Goal: Transaction & Acquisition: Subscribe to service/newsletter

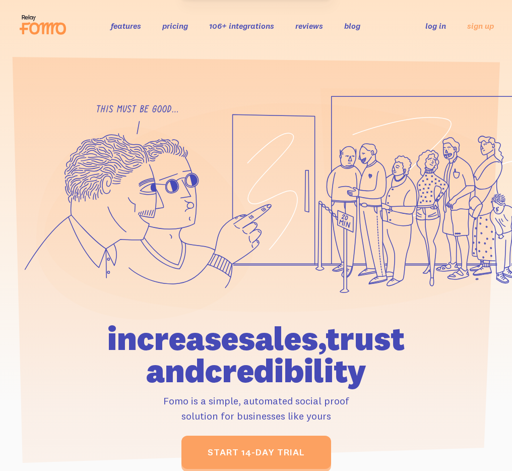
click at [193, 26] on ul "features pricing 106+ integrations reviews blog log in sign up" at bounding box center [240, 26] width 283 height 12
click at [183, 28] on link "pricing" at bounding box center [175, 26] width 26 height 10
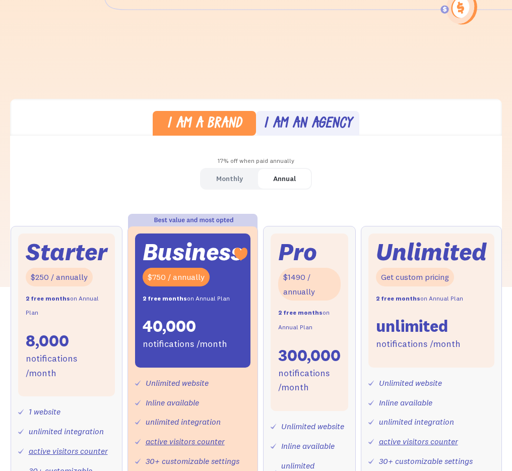
scroll to position [316, 0]
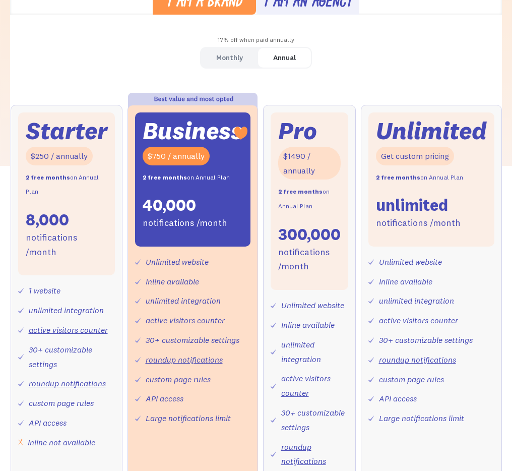
click at [229, 68] on link "Monthly" at bounding box center [229, 58] width 57 height 20
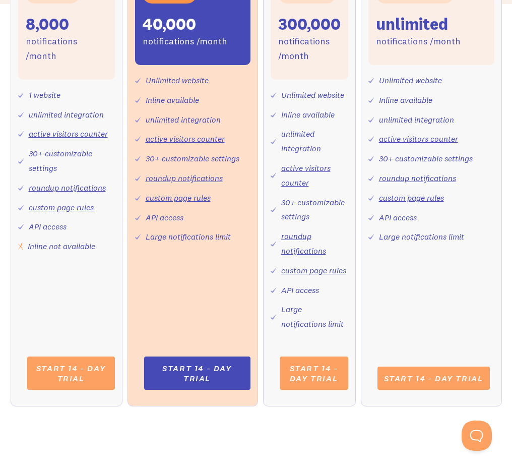
scroll to position [522, 0]
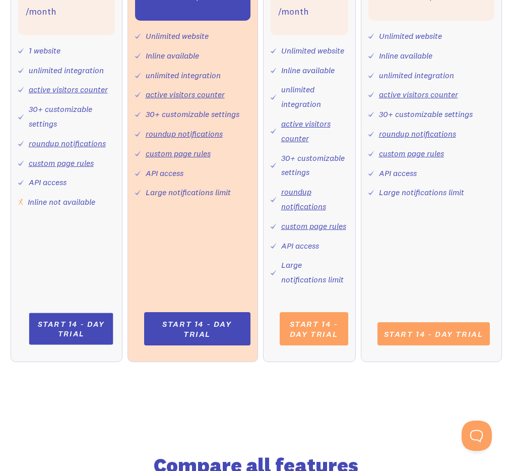
click at [74, 338] on link "Start 14 - day trial" at bounding box center [71, 329] width 84 height 32
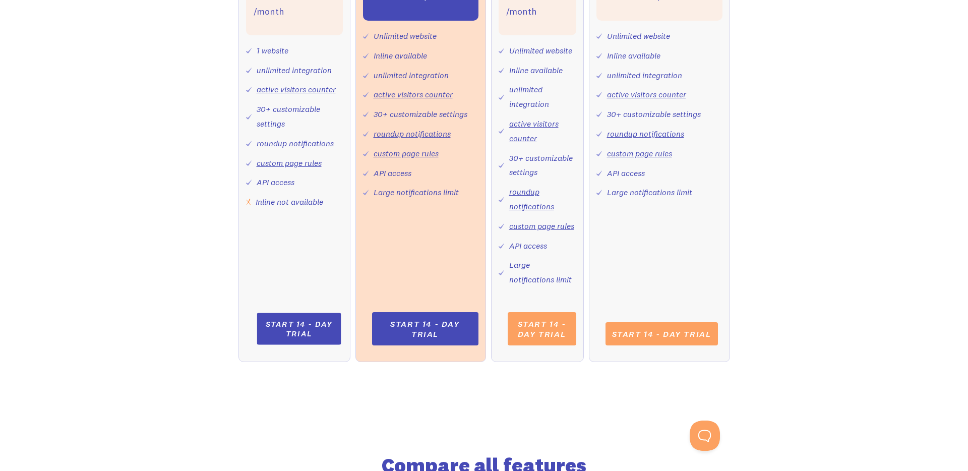
scroll to position [511, 0]
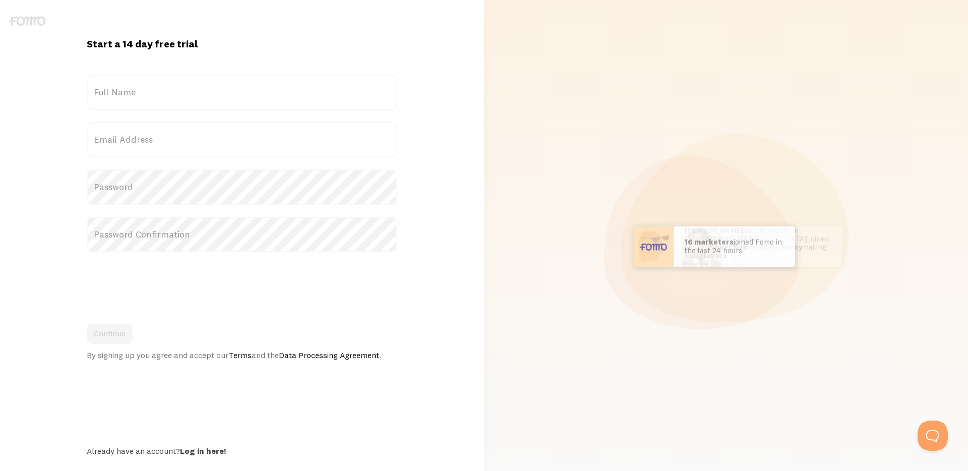
click at [240, 88] on label "Full Name" at bounding box center [242, 92] width 311 height 35
click at [240, 88] on input "Full Name" at bounding box center [242, 92] width 311 height 35
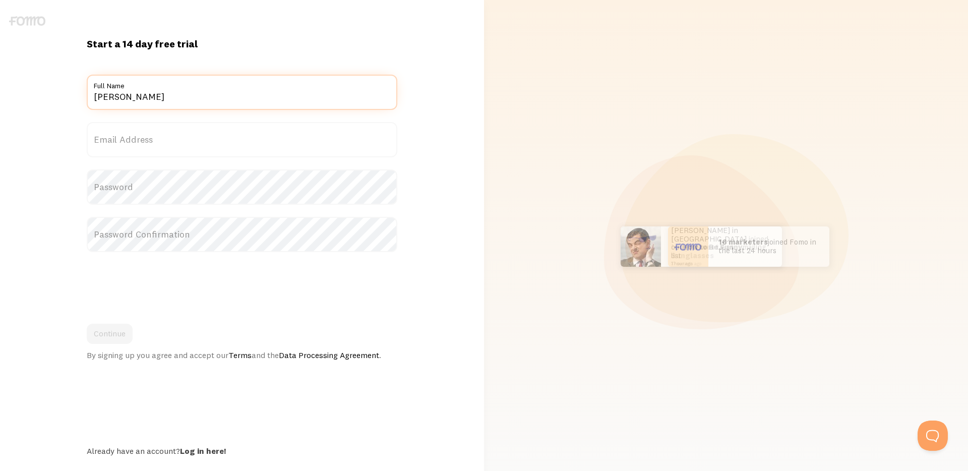
type input "Ashley"
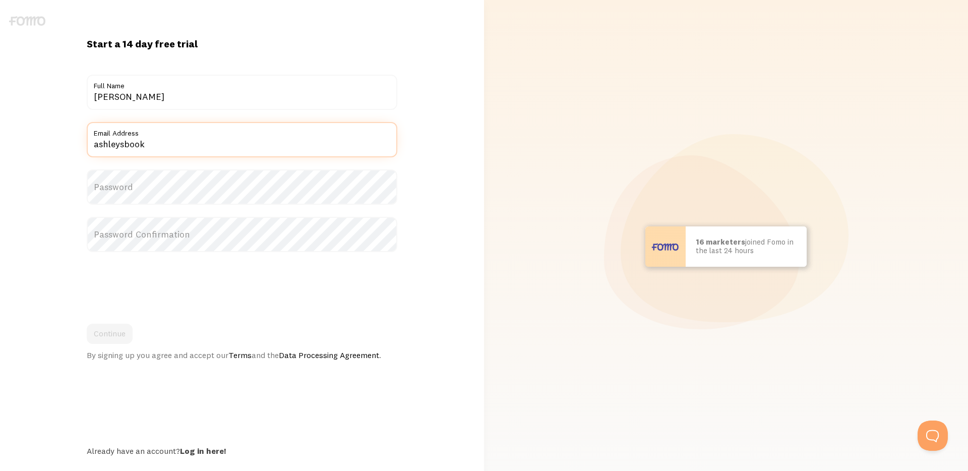
type input "ashleysbooknotes29@gmail.com"
click at [204, 173] on label "Password" at bounding box center [242, 186] width 311 height 35
click at [200, 187] on label "Password" at bounding box center [242, 186] width 311 height 35
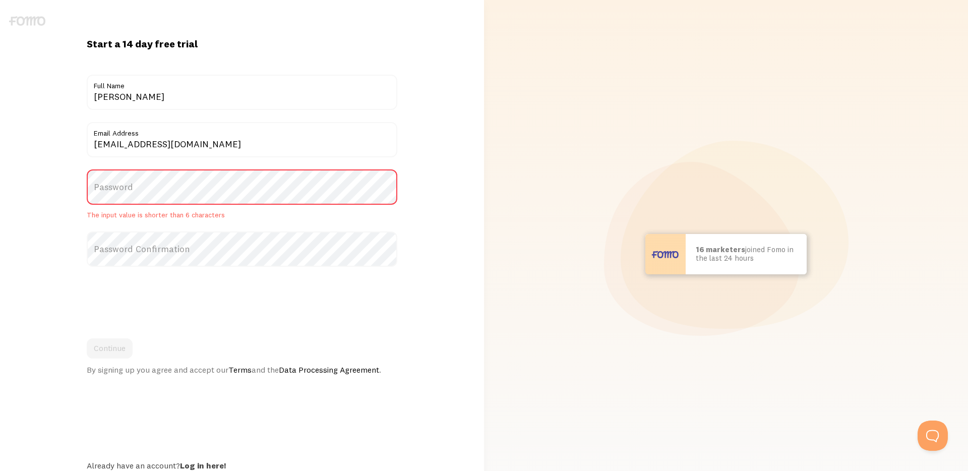
click at [200, 187] on label "Password" at bounding box center [242, 186] width 311 height 35
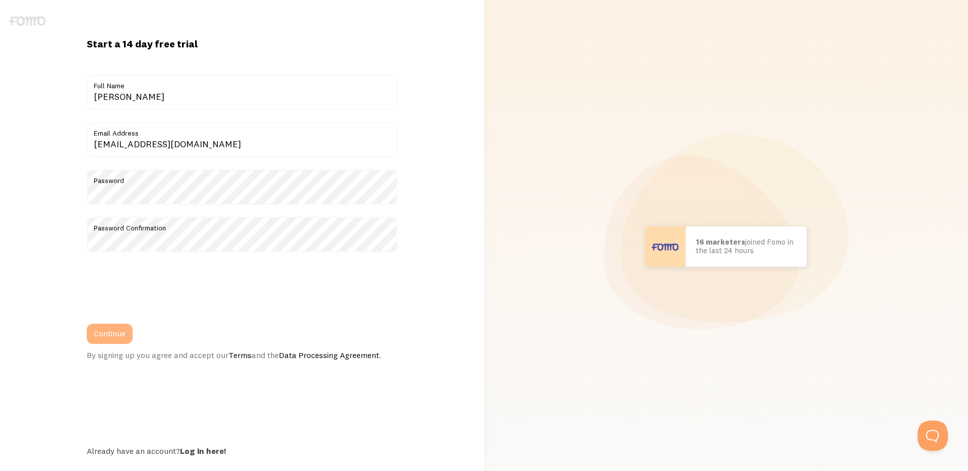
click at [106, 327] on button "Continue" at bounding box center [110, 334] width 46 height 20
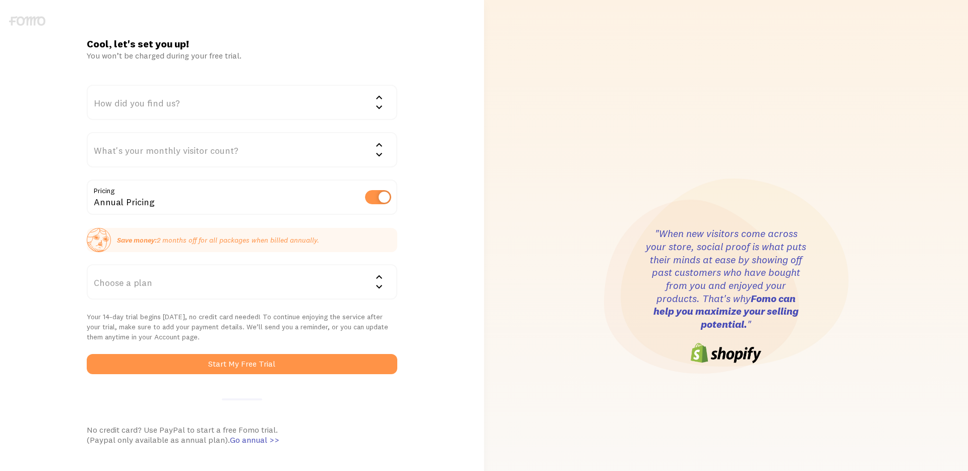
click at [263, 104] on div "How did you find us?" at bounding box center [242, 102] width 311 height 35
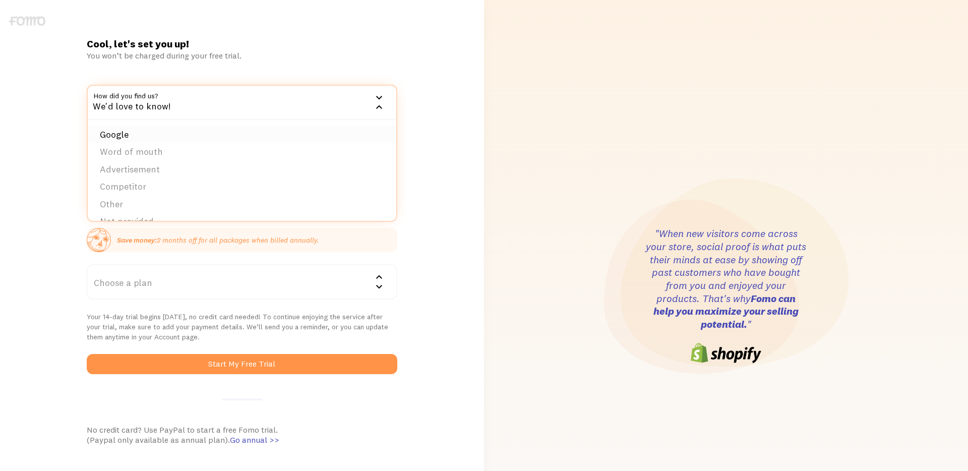
click at [227, 139] on li "Google" at bounding box center [242, 135] width 309 height 18
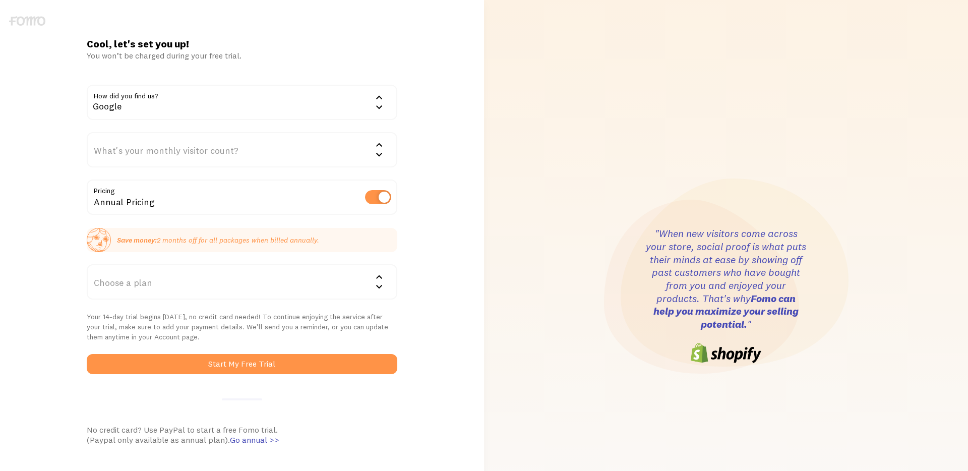
click at [217, 158] on div "What's your monthly visitor count?" at bounding box center [242, 149] width 311 height 35
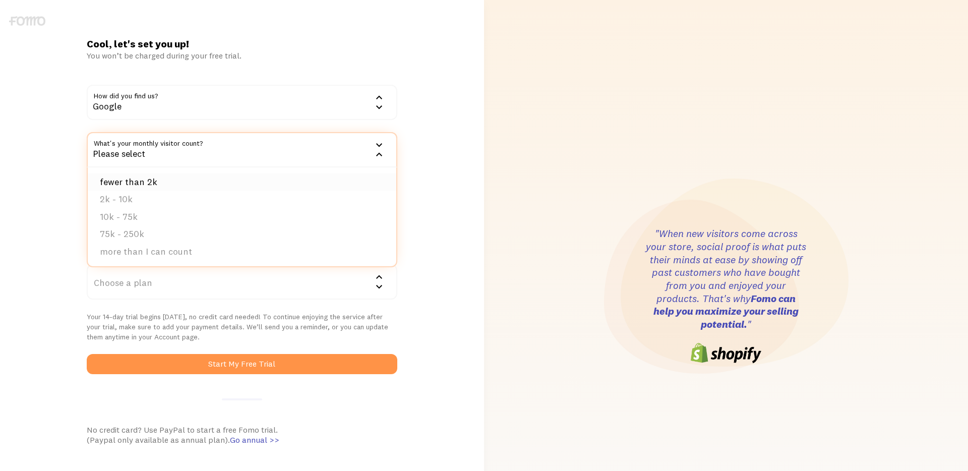
click at [206, 179] on li "fewer than 2k" at bounding box center [242, 182] width 309 height 18
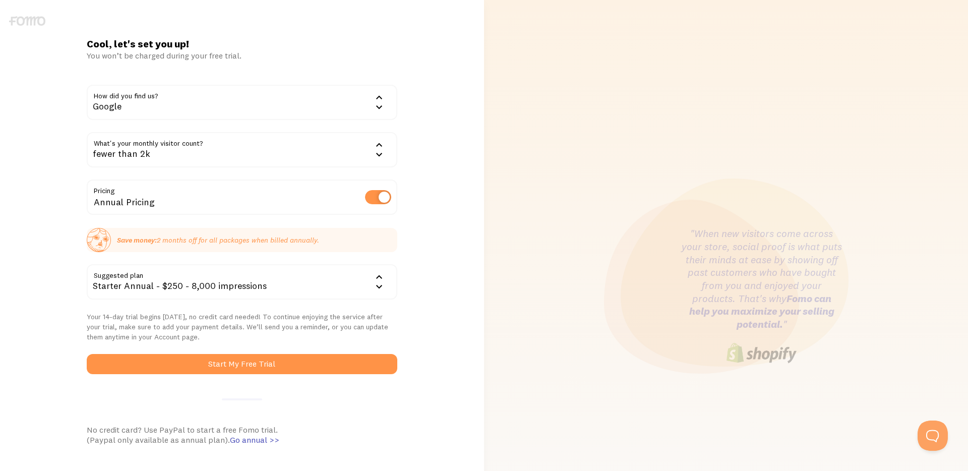
click at [386, 198] on label at bounding box center [378, 197] width 26 height 14
click at [386, 198] on input "checkbox" at bounding box center [378, 197] width 26 height 14
checkbox input "false"
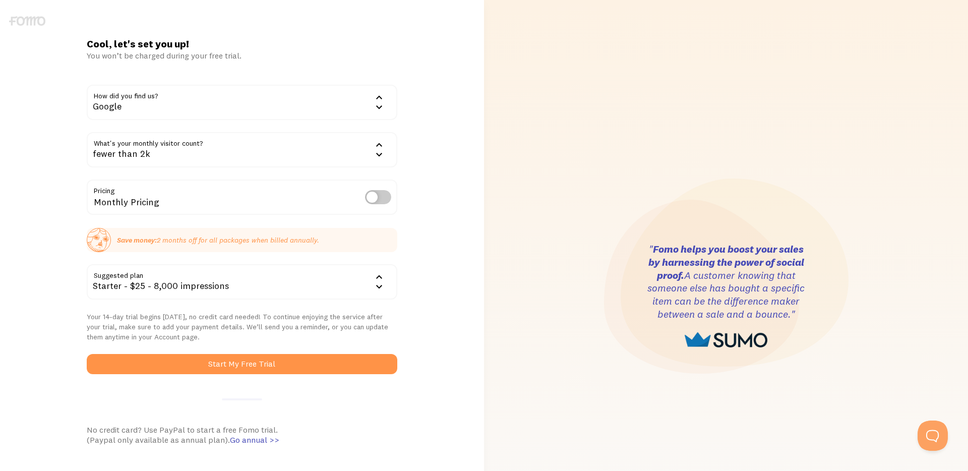
click at [271, 278] on div "Starter - $25 - 8,000 impressions" at bounding box center [242, 281] width 311 height 35
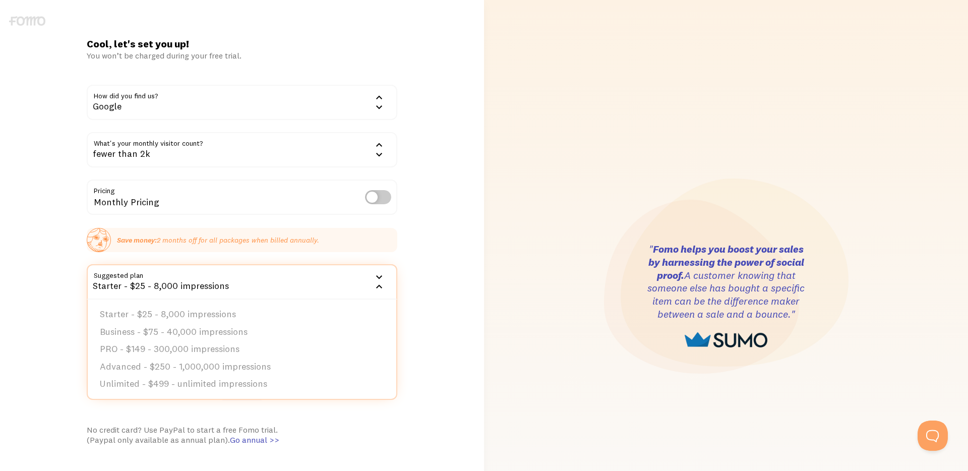
click at [437, 251] on div "Cool, let's set you up! You won’t be charged during your free trial. How did yo…" at bounding box center [242, 295] width 484 height 517
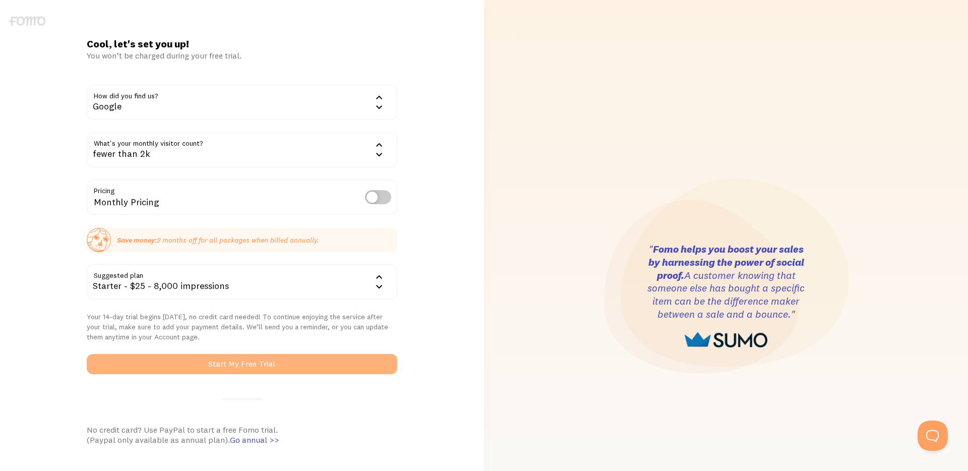
click at [252, 362] on button "Start My Free Trial" at bounding box center [242, 364] width 311 height 20
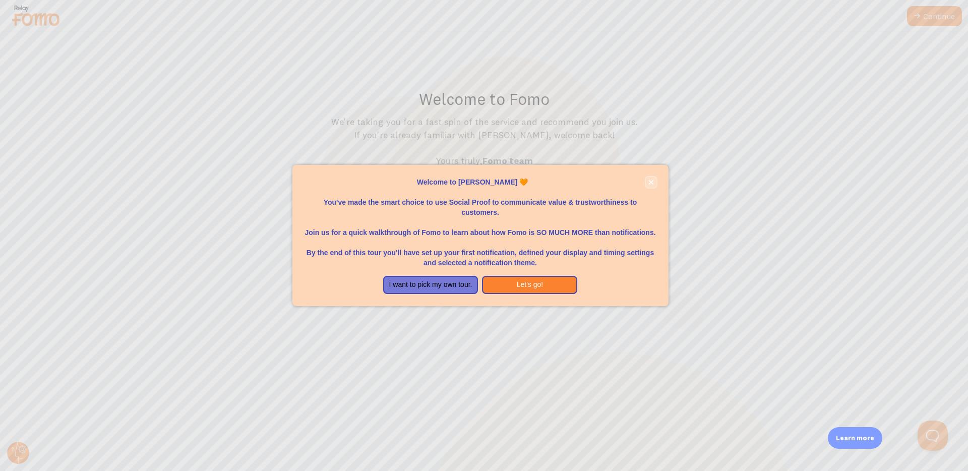
click at [651, 181] on icon "close," at bounding box center [650, 182] width 5 height 5
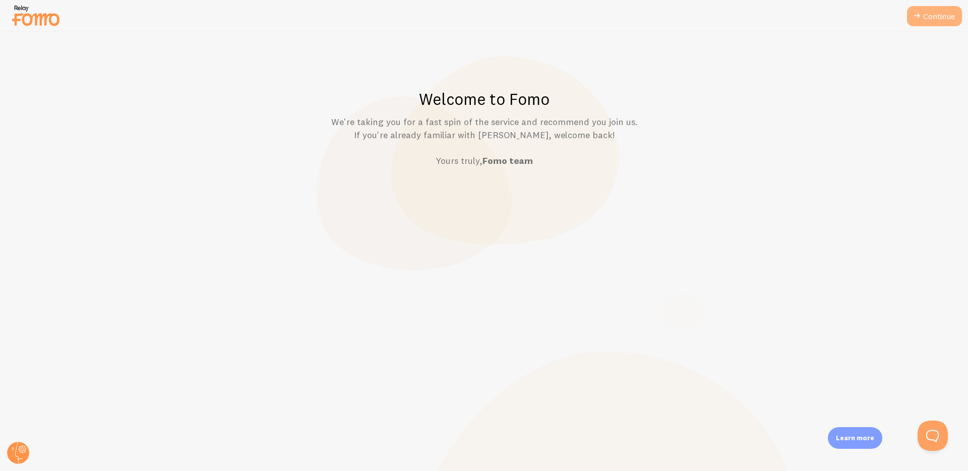
click at [940, 17] on link "Continue" at bounding box center [934, 16] width 55 height 20
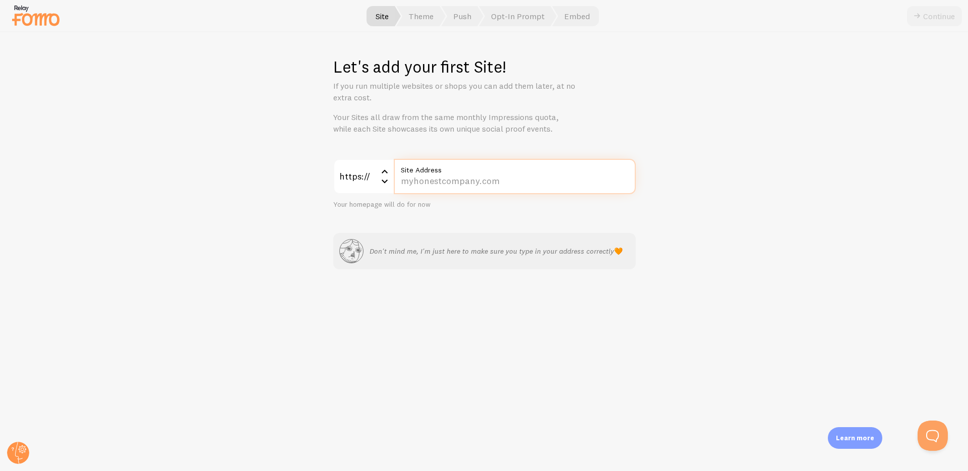
click at [452, 179] on input "Site Address" at bounding box center [515, 176] width 242 height 35
type input "[DOMAIN_NAME]"
click at [939, 15] on button "Continue" at bounding box center [934, 16] width 55 height 20
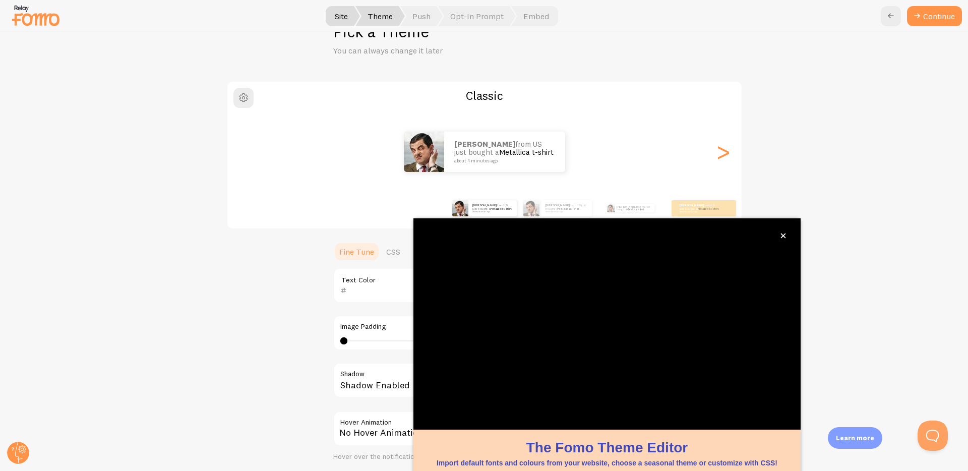
scroll to position [35, 0]
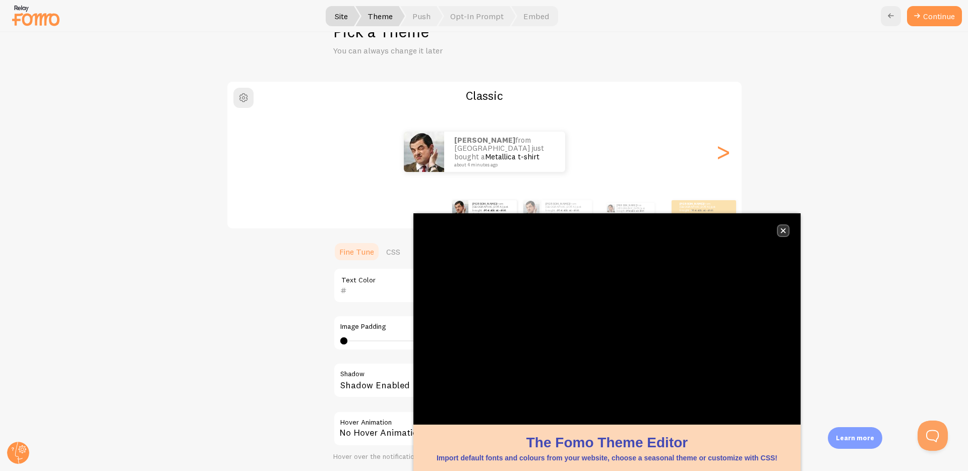
click at [782, 229] on icon "close," at bounding box center [783, 230] width 5 height 5
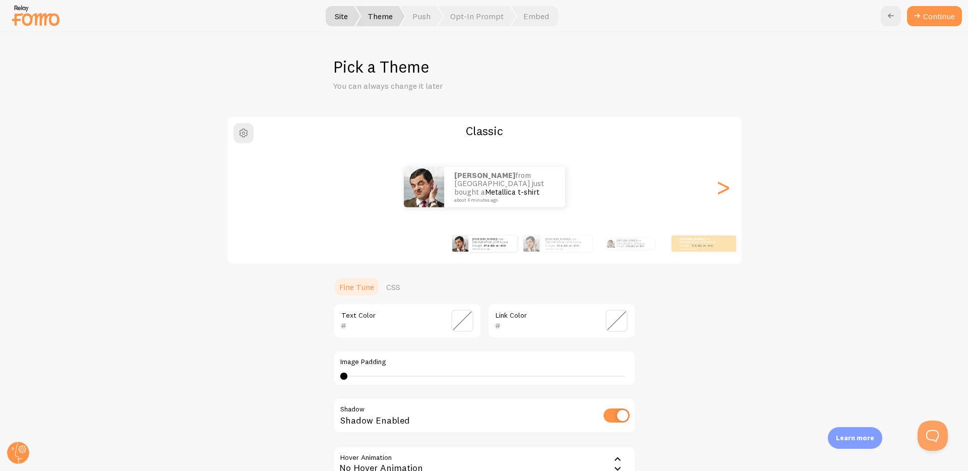
scroll to position [173, 0]
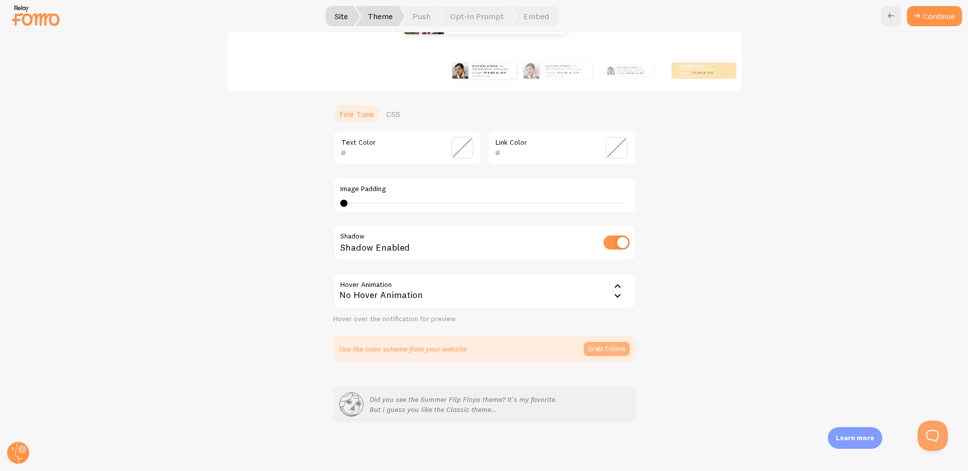
click at [614, 347] on button "Grab Colors" at bounding box center [607, 349] width 46 height 14
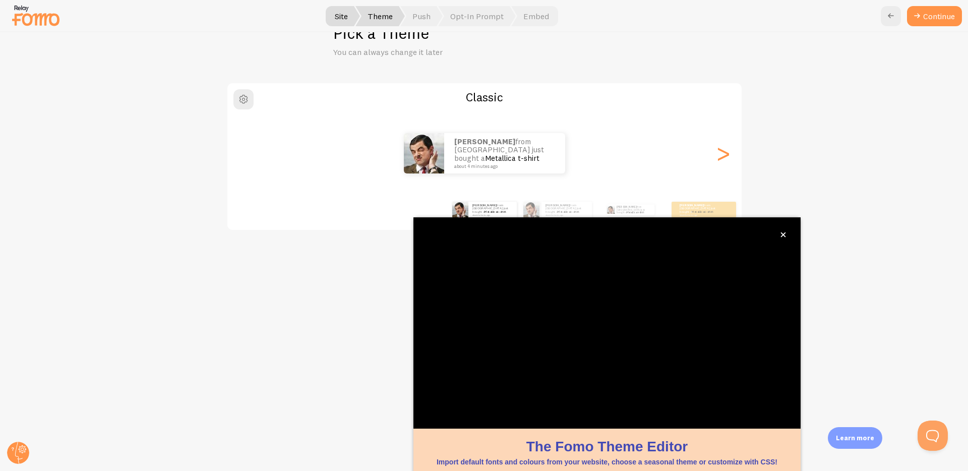
scroll to position [35, 0]
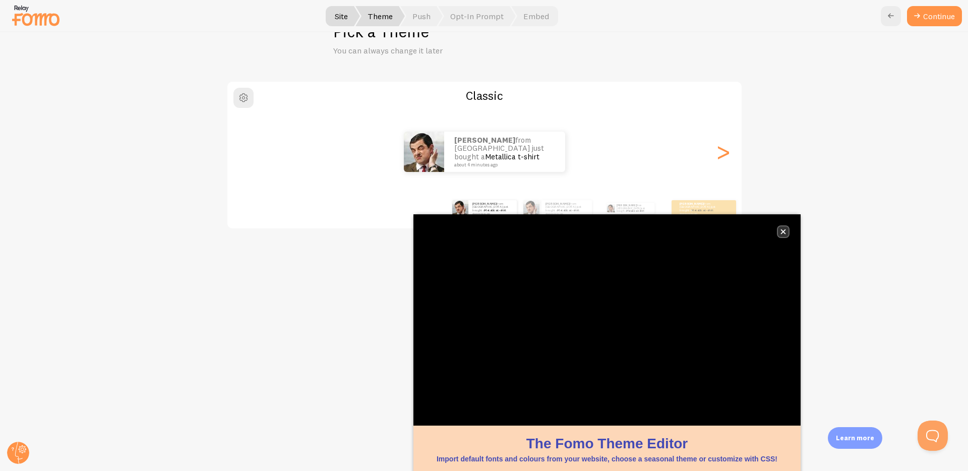
click at [783, 229] on icon "close," at bounding box center [783, 232] width 6 height 6
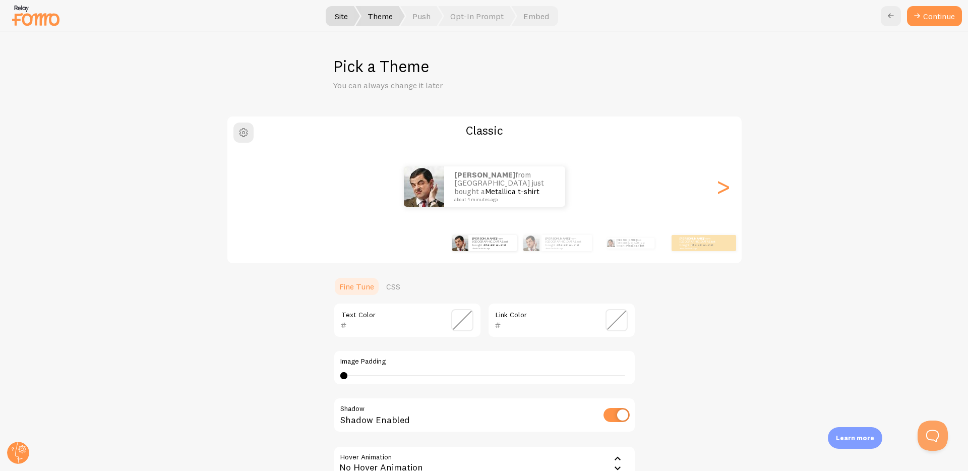
scroll to position [0, 0]
click at [547, 250] on div "[PERSON_NAME] from [GEOGRAPHIC_DATA] just bought a Metallica t-shirt about 4 mi…" at bounding box center [566, 243] width 50 height 16
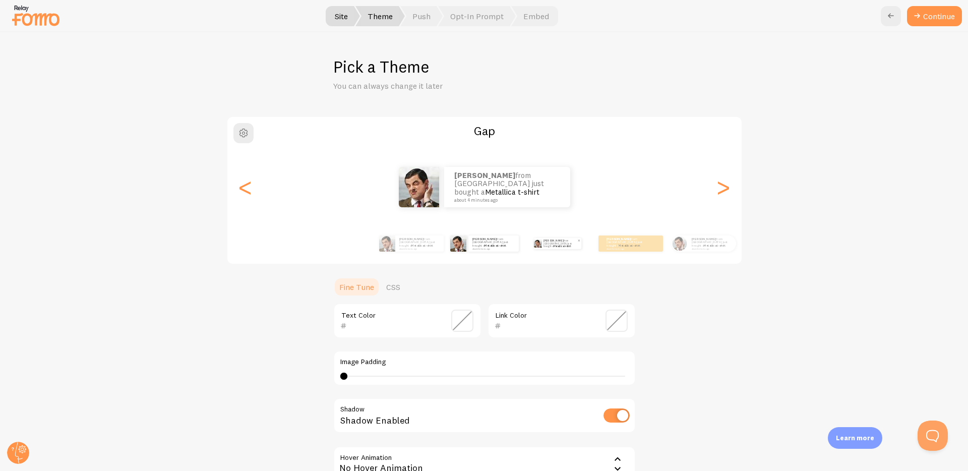
click at [565, 247] on p "[PERSON_NAME] from [GEOGRAPHIC_DATA] just bought a Metallica t-shirt about 4 mi…" at bounding box center [560, 243] width 34 height 11
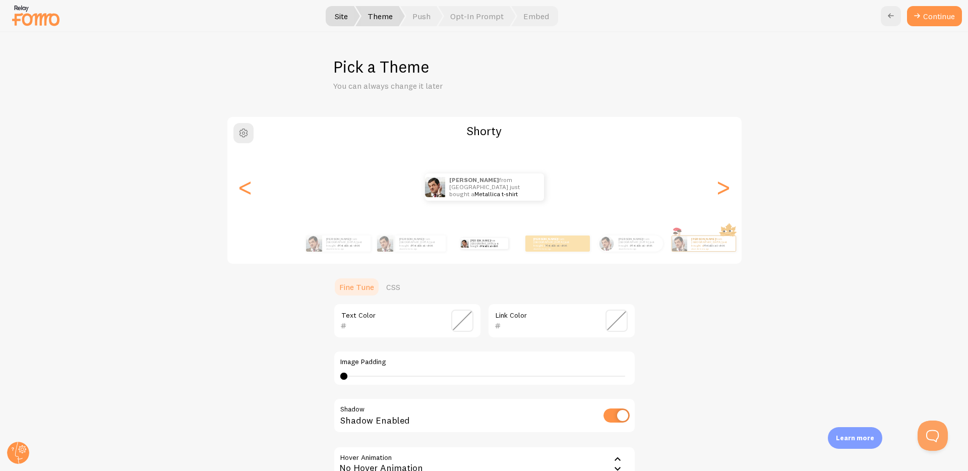
click at [666, 247] on div "[PERSON_NAME] from [GEOGRAPHIC_DATA] just bought a Metallica t-shirt about 4 mi…" at bounding box center [595, 243] width 579 height 28
click at [678, 246] on img at bounding box center [679, 243] width 15 height 15
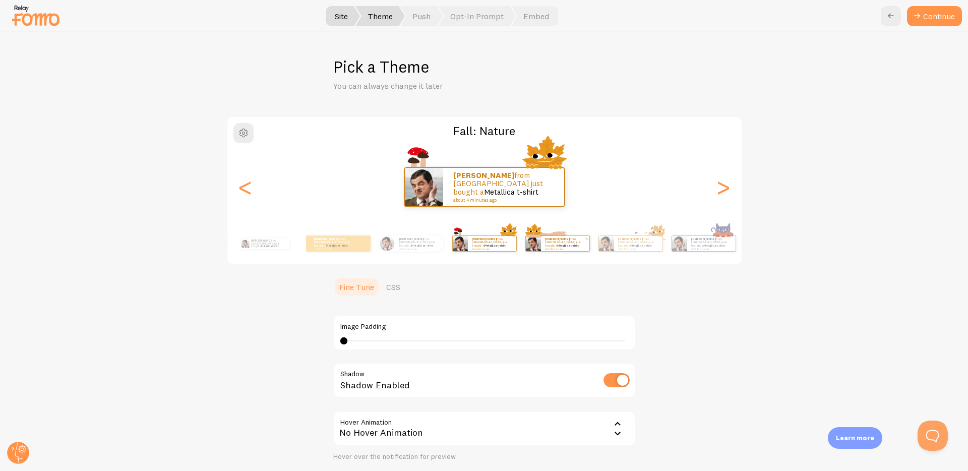
click at [547, 248] on small "about 4 minutes ago" at bounding box center [564, 249] width 39 height 2
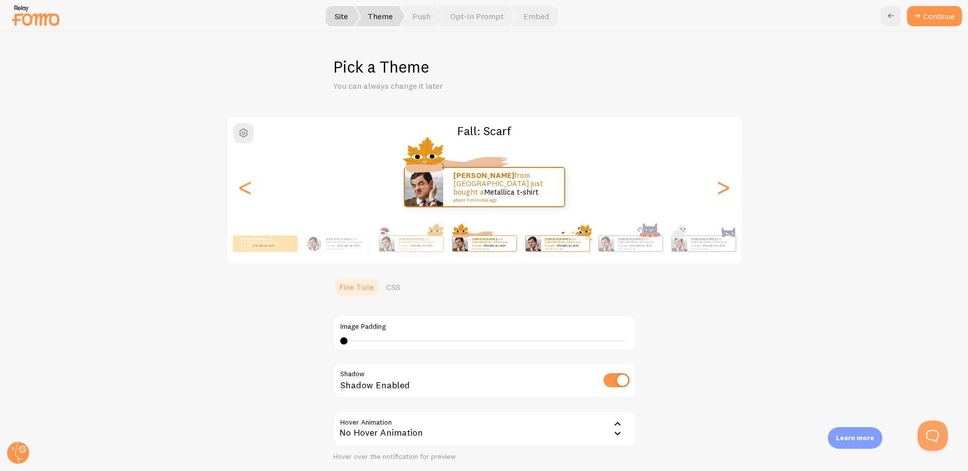
click at [547, 248] on small "about 4 minutes ago" at bounding box center [564, 249] width 39 height 2
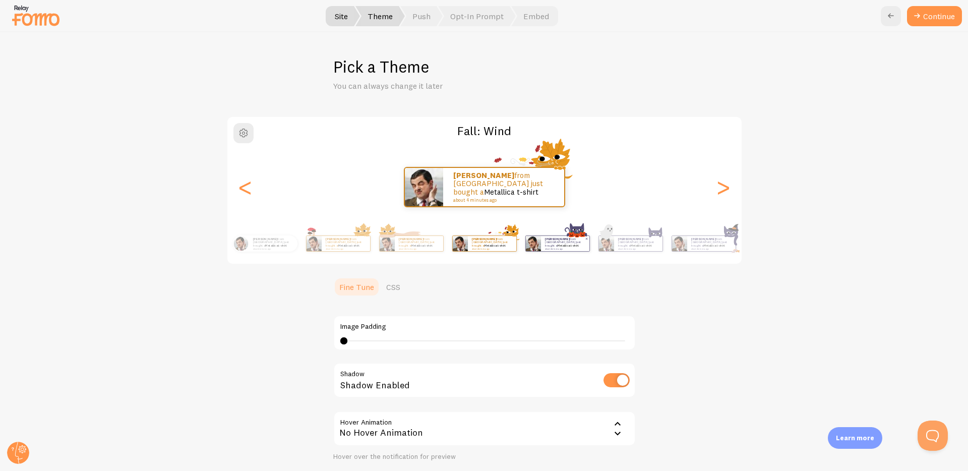
click at [571, 248] on small "about 4 minutes ago" at bounding box center [564, 249] width 39 height 2
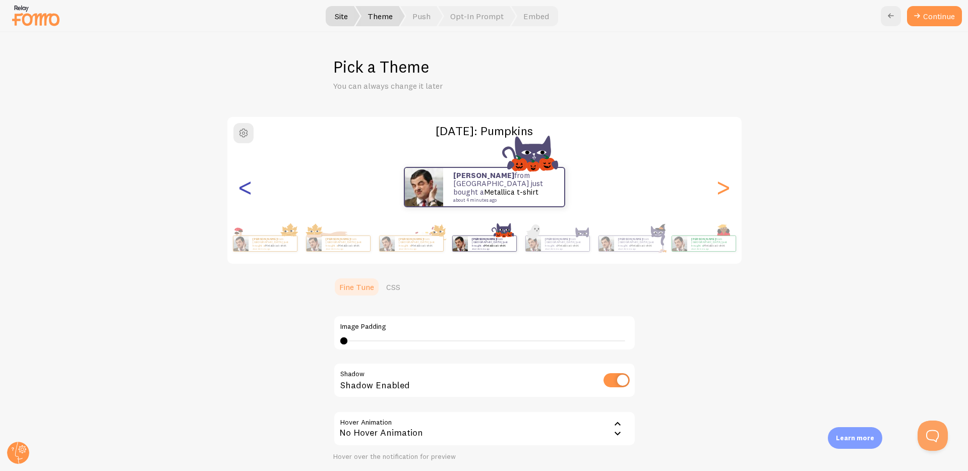
click at [250, 191] on div "<" at bounding box center [245, 187] width 12 height 73
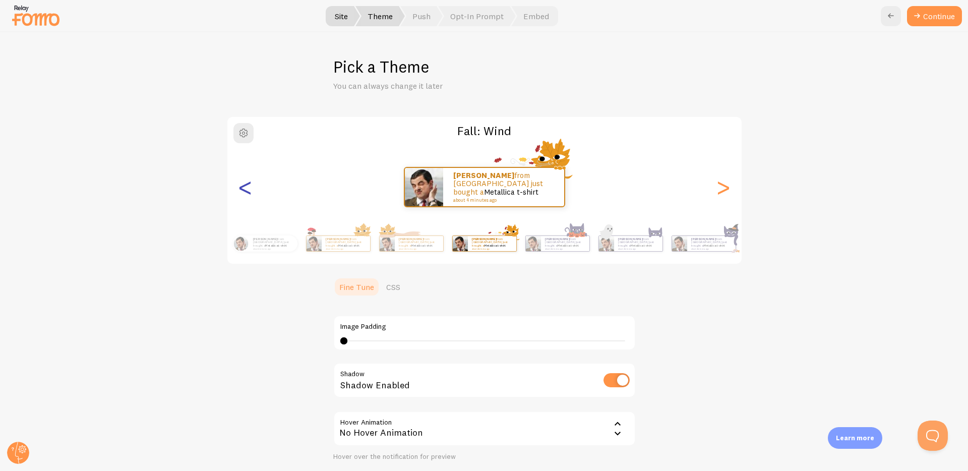
click at [250, 191] on div "<" at bounding box center [245, 187] width 12 height 73
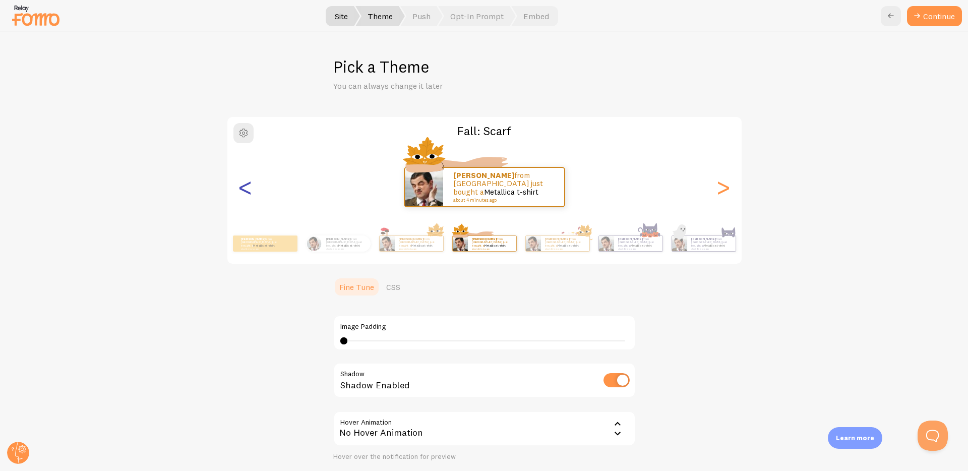
click at [250, 191] on div "<" at bounding box center [245, 187] width 12 height 73
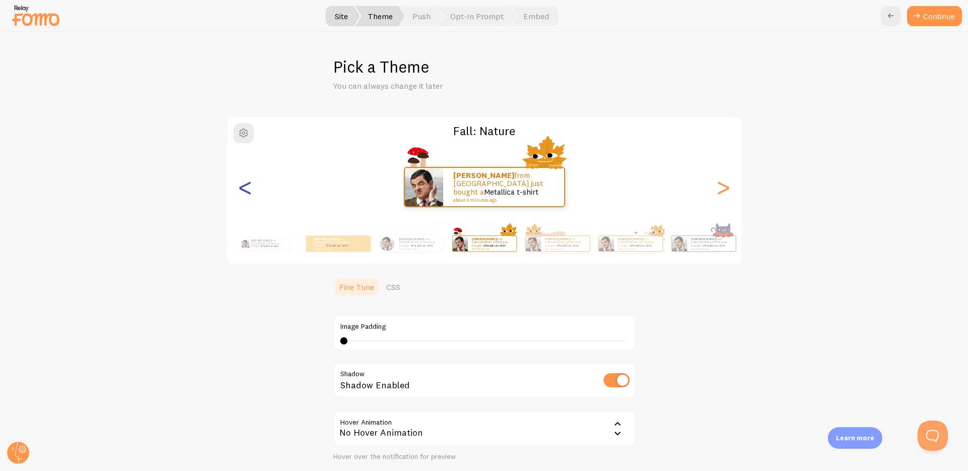
click at [250, 191] on div "<" at bounding box center [245, 187] width 12 height 73
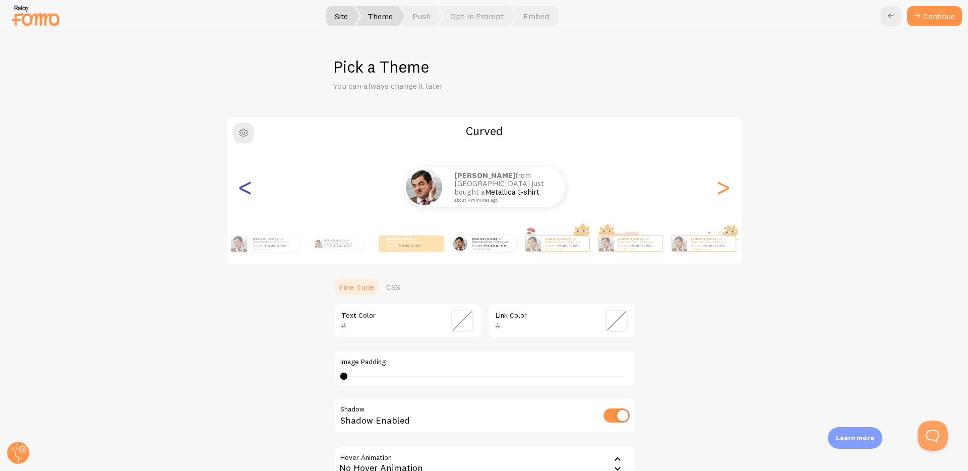
click at [250, 191] on div "<" at bounding box center [245, 187] width 12 height 73
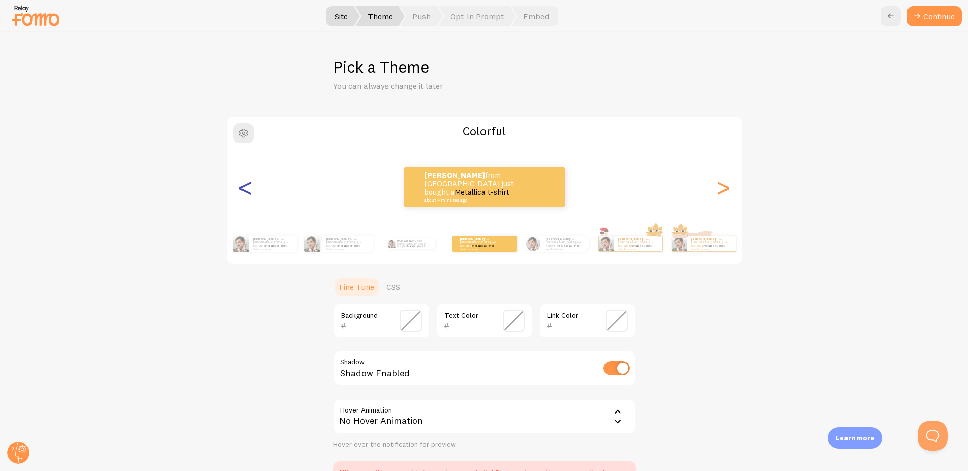
click at [250, 191] on div "<" at bounding box center [245, 187] width 12 height 73
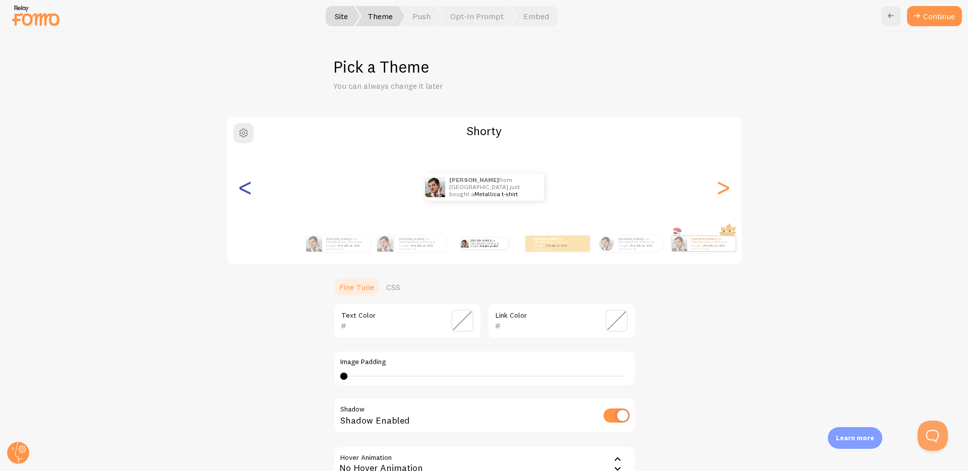
click at [250, 191] on div "<" at bounding box center [245, 187] width 12 height 73
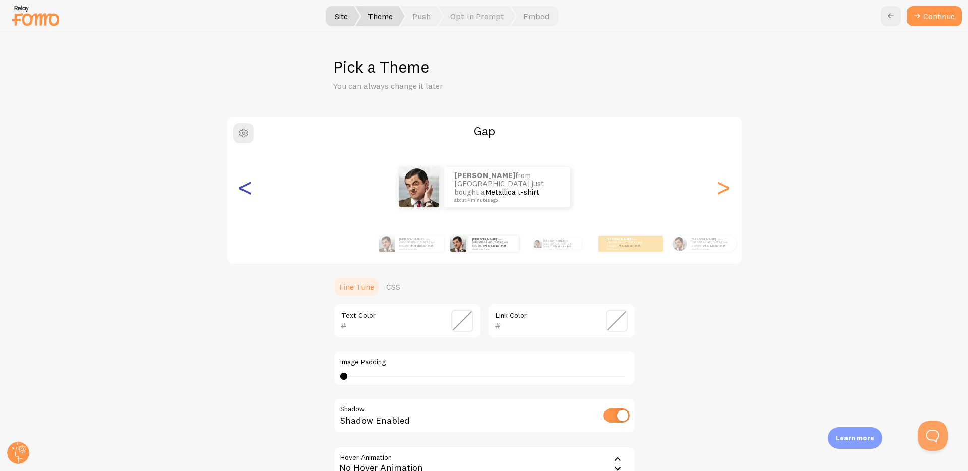
click at [250, 191] on div "<" at bounding box center [245, 187] width 12 height 73
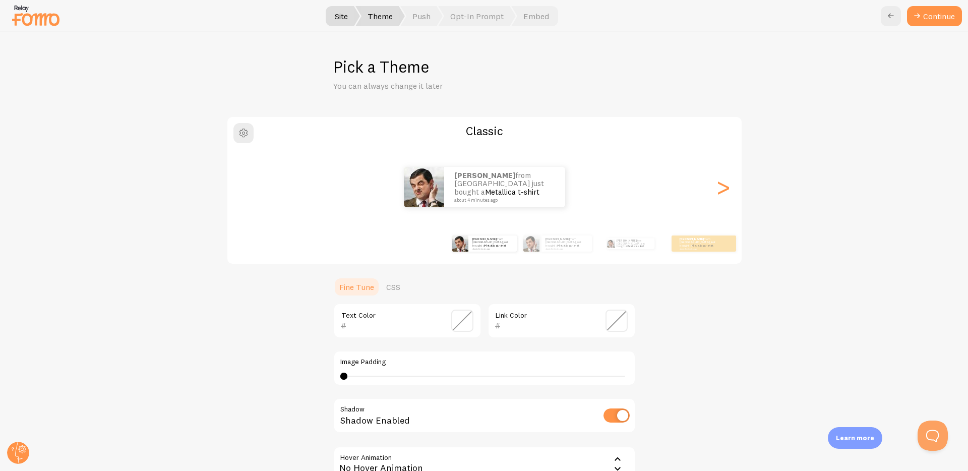
click at [250, 192] on div "[PERSON_NAME] from [GEOGRAPHIC_DATA] just bought a Metallica t-shirt about 4 mi…" at bounding box center [484, 187] width 514 height 40
click at [929, 24] on button "Continue" at bounding box center [934, 16] width 55 height 20
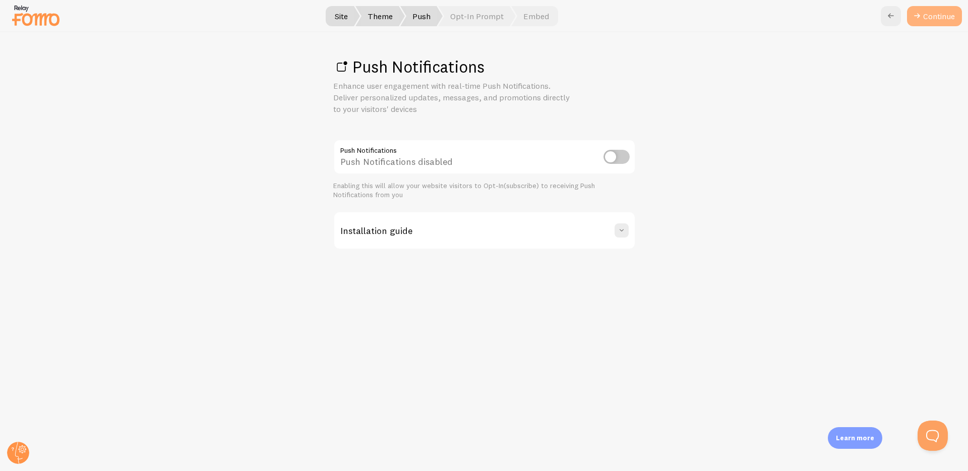
click at [947, 17] on link "Continue" at bounding box center [934, 16] width 55 height 20
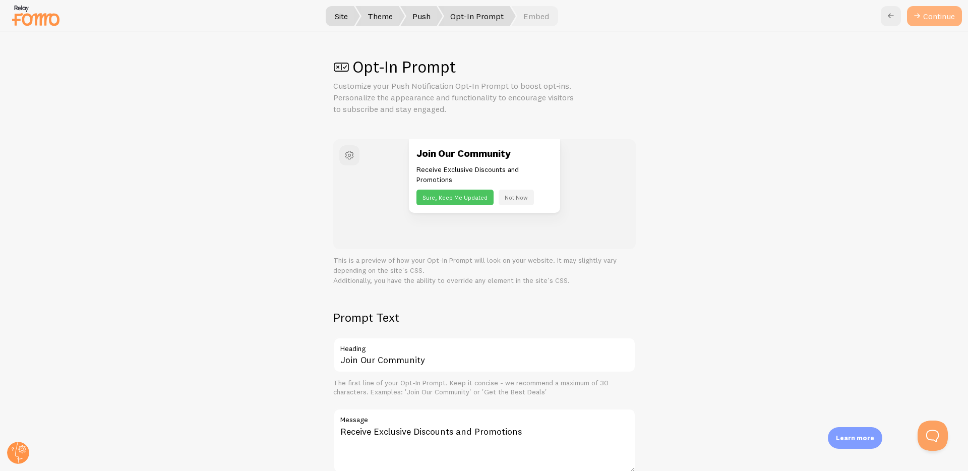
click at [934, 15] on button "Continue" at bounding box center [934, 16] width 55 height 20
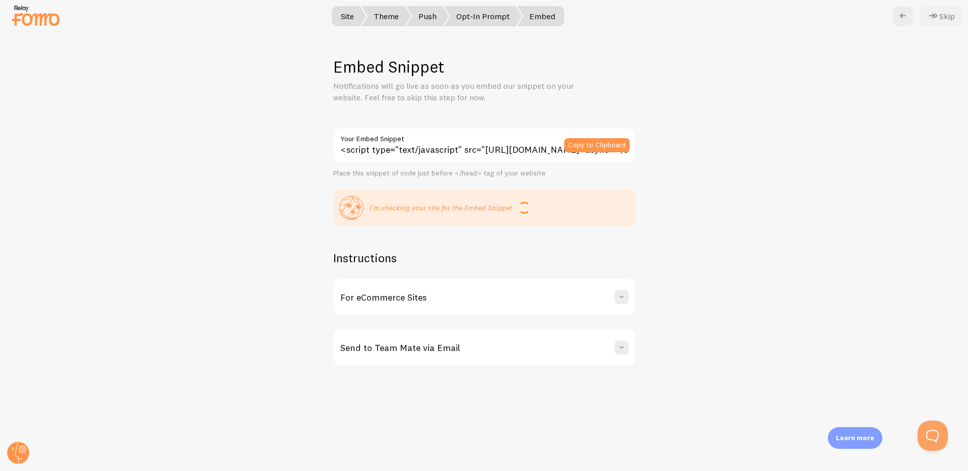
click at [935, 18] on icon at bounding box center [933, 16] width 12 height 12
click at [929, 12] on div "Skip" at bounding box center [927, 16] width 69 height 20
click at [626, 298] on span at bounding box center [622, 297] width 10 height 10
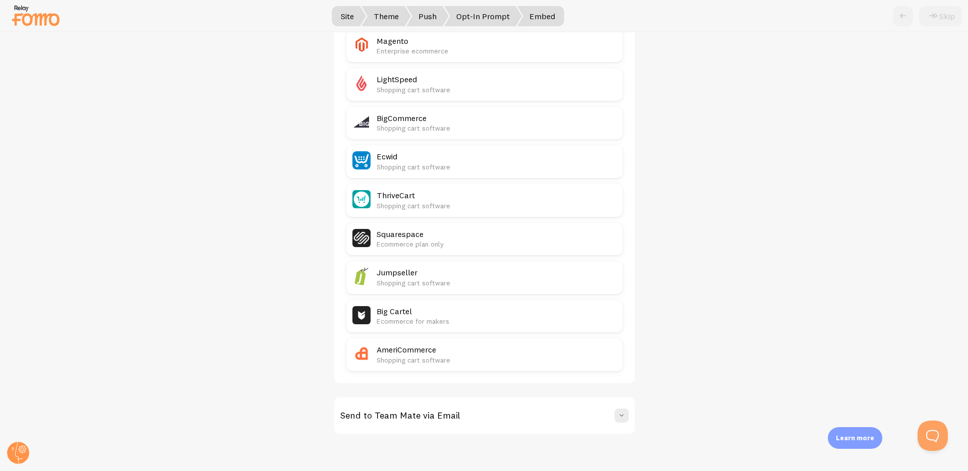
scroll to position [11, 0]
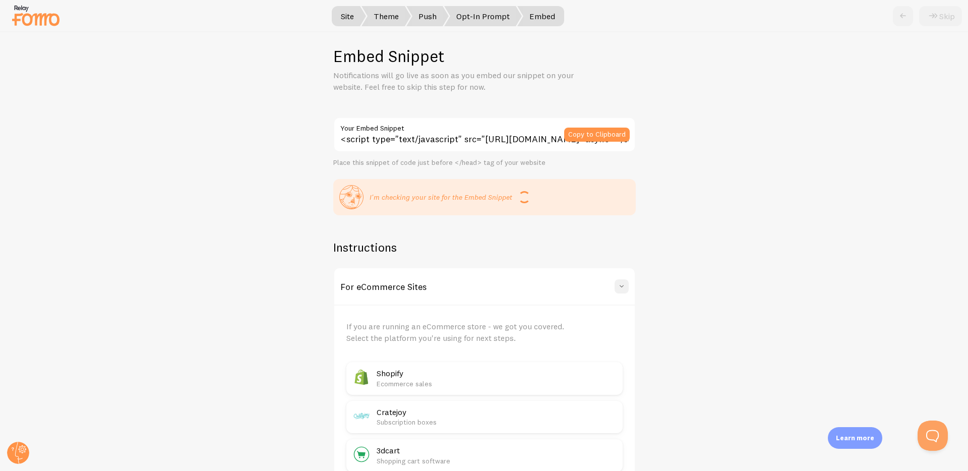
click at [626, 283] on span at bounding box center [622, 286] width 10 height 10
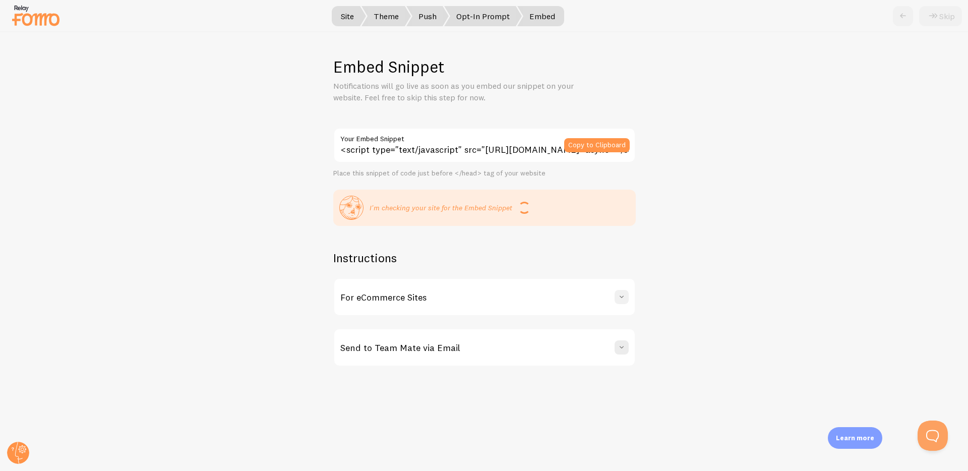
scroll to position [0, 0]
click at [625, 347] on span at bounding box center [622, 347] width 10 height 10
click at [947, 12] on div "Skip" at bounding box center [927, 16] width 69 height 20
click at [906, 15] on div "Skip" at bounding box center [927, 16] width 69 height 20
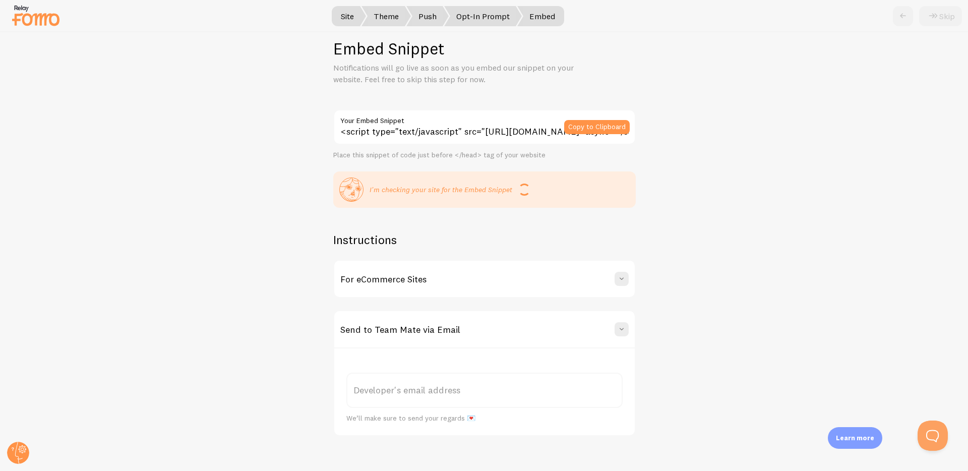
scroll to position [20, 0]
click at [542, 18] on span "Embed" at bounding box center [540, 16] width 47 height 20
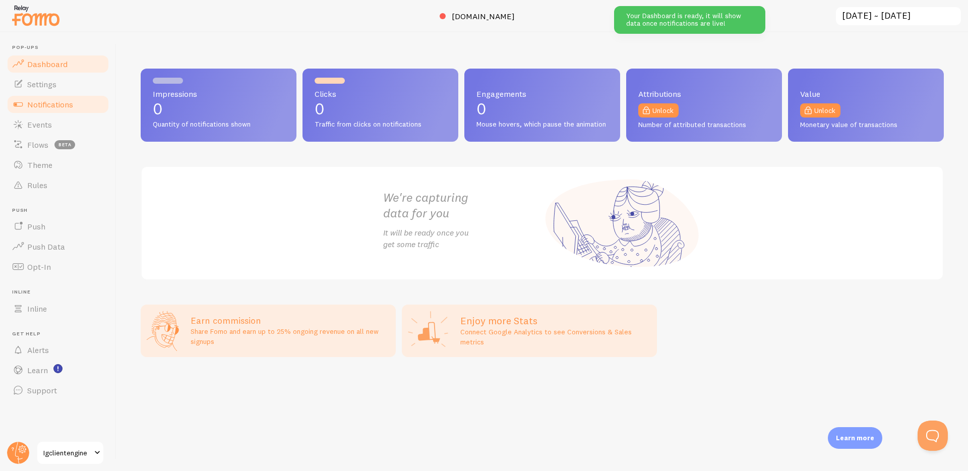
click at [56, 101] on span "Notifications" at bounding box center [50, 104] width 46 height 10
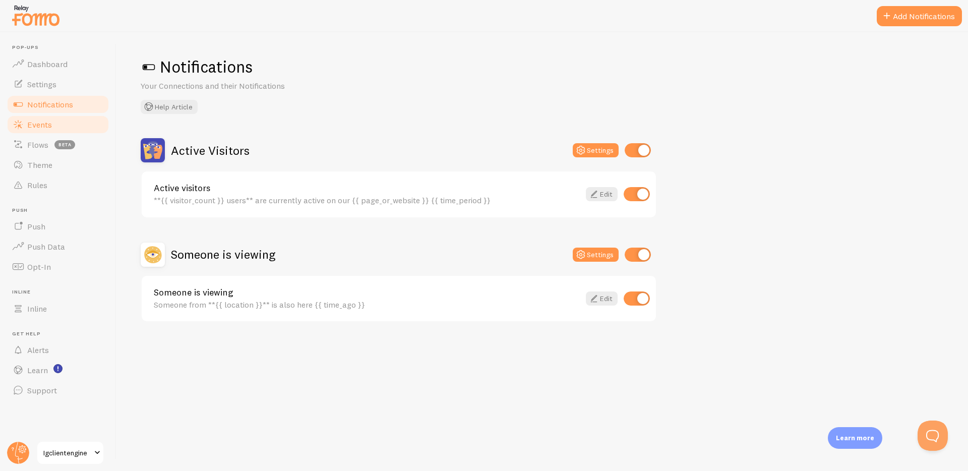
click at [64, 124] on link "Events" at bounding box center [58, 124] width 104 height 20
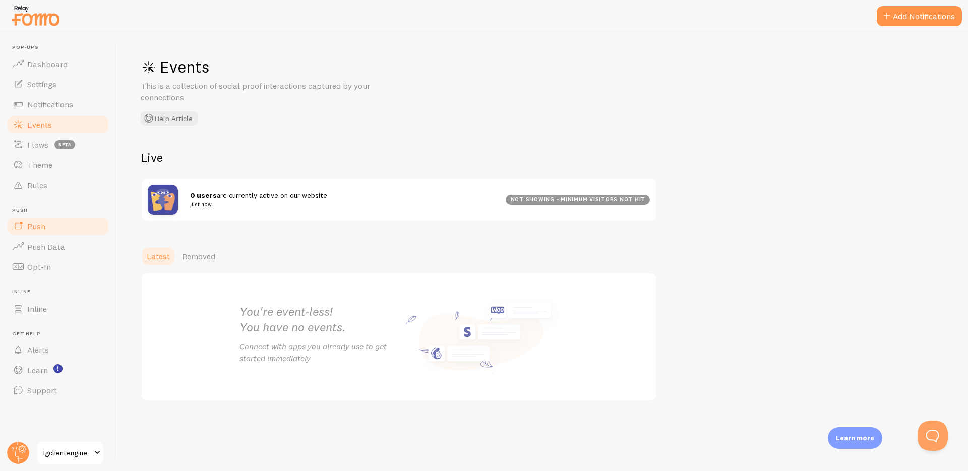
click at [63, 220] on link "Push" at bounding box center [58, 226] width 104 height 20
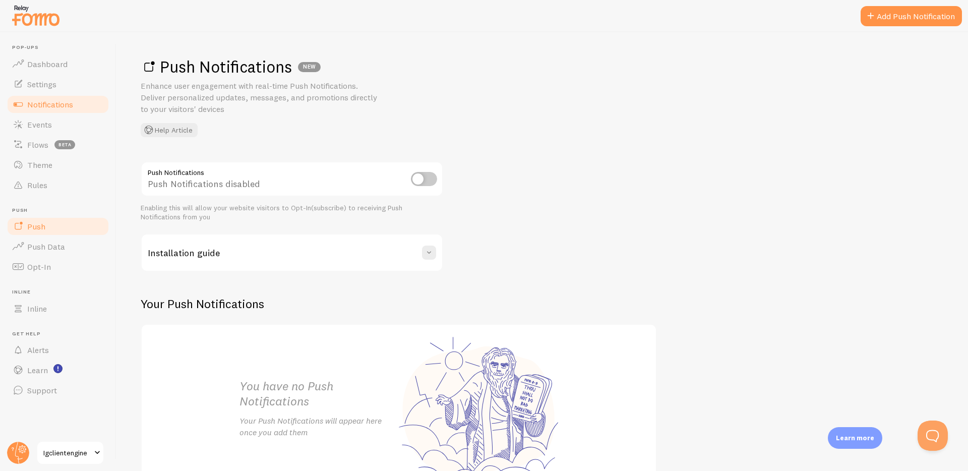
click at [62, 101] on span "Notifications" at bounding box center [50, 104] width 46 height 10
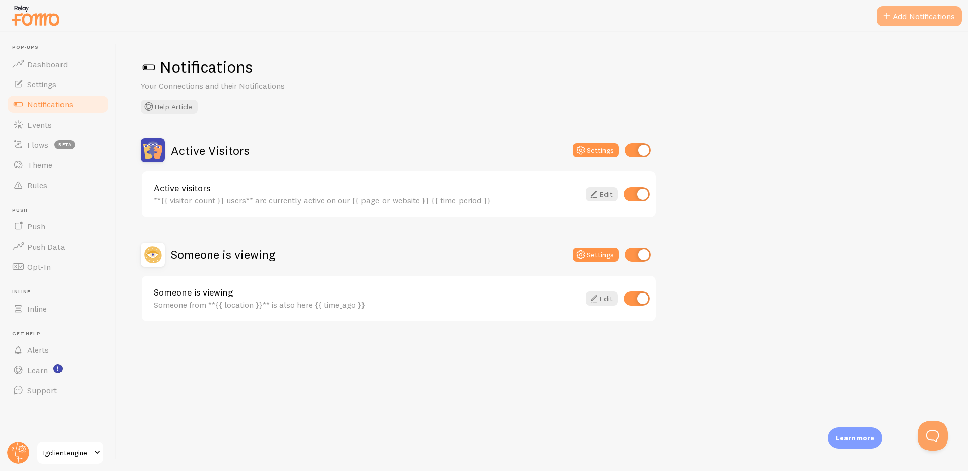
click at [944, 15] on button "Add Notifications" at bounding box center [919, 16] width 85 height 20
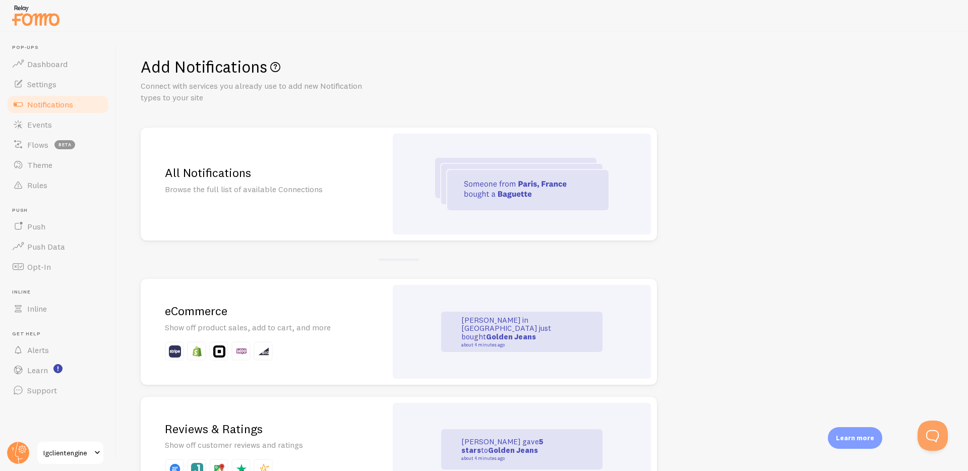
click at [342, 159] on div "All Notifications Browse the full list of available Connections" at bounding box center [264, 184] width 246 height 113
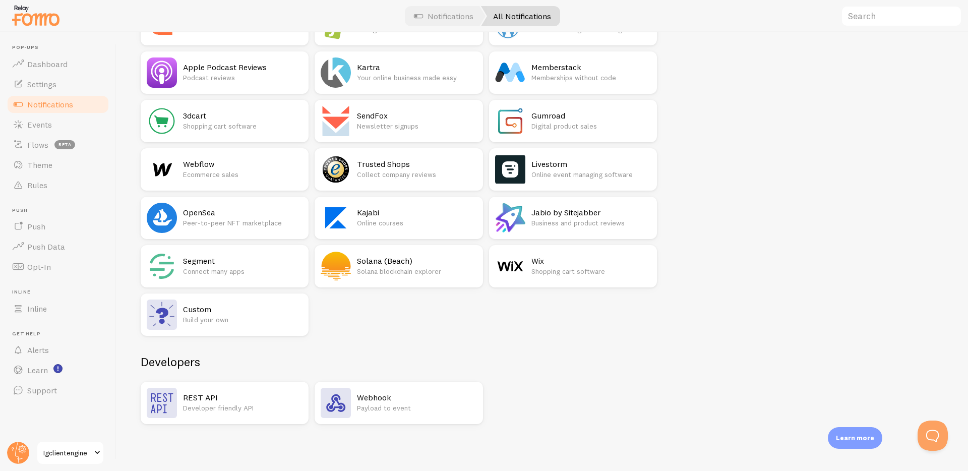
scroll to position [1583, 0]
click at [246, 305] on h2 "Custom" at bounding box center [242, 309] width 119 height 11
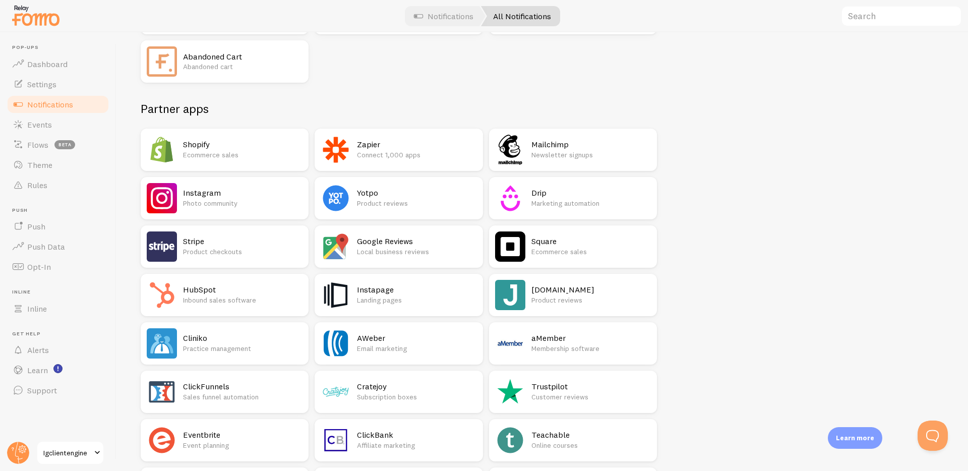
scroll to position [199, 0]
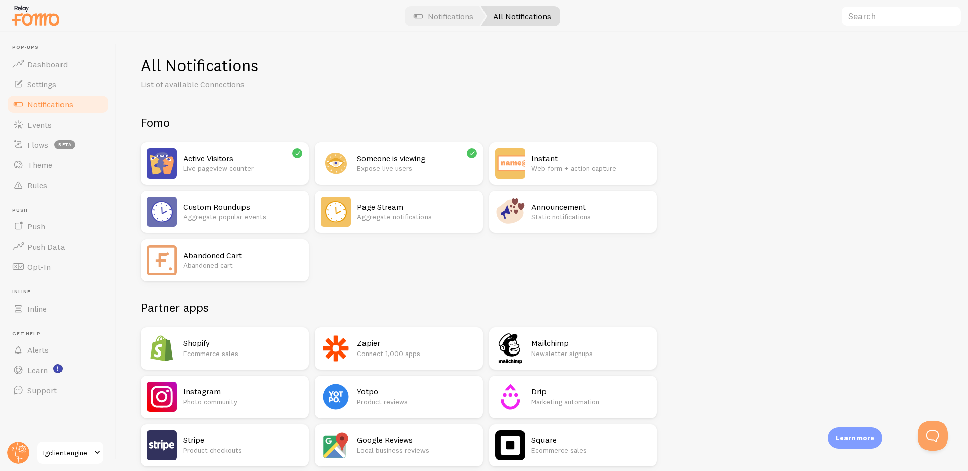
scroll to position [0, 0]
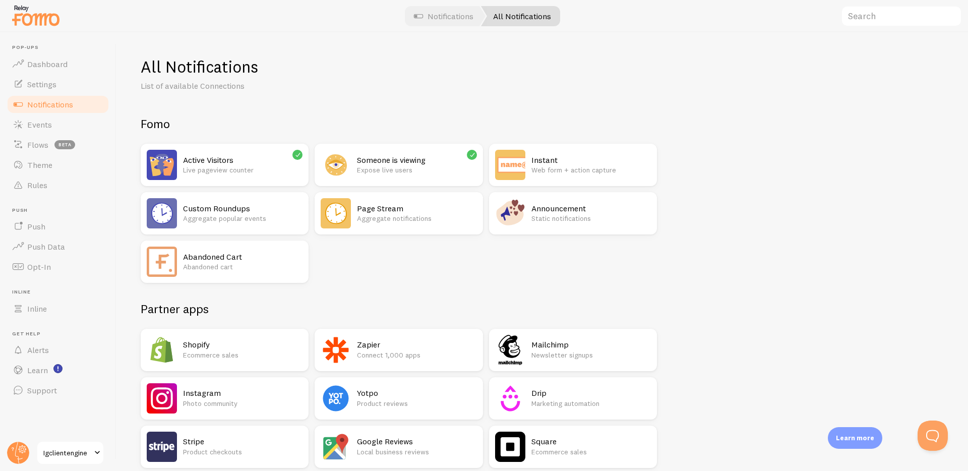
click at [615, 216] on p "Static notifications" at bounding box center [590, 218] width 119 height 10
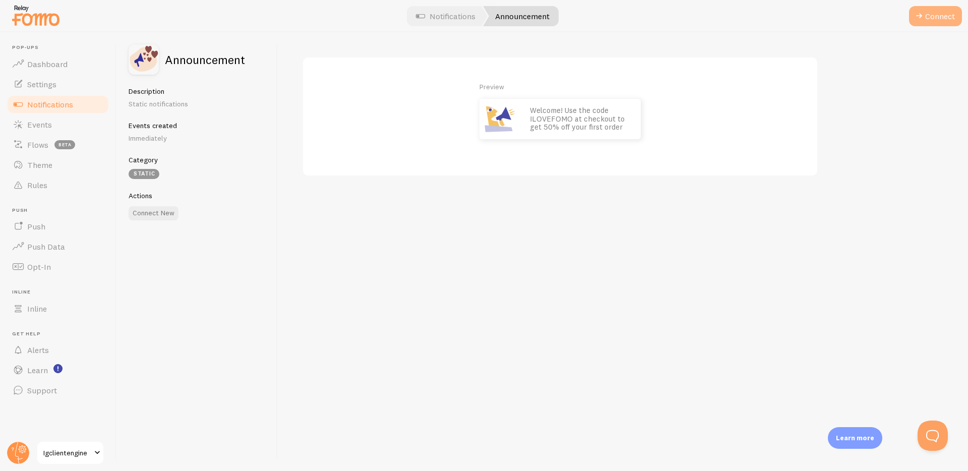
click at [938, 17] on button "Connect" at bounding box center [935, 16] width 53 height 20
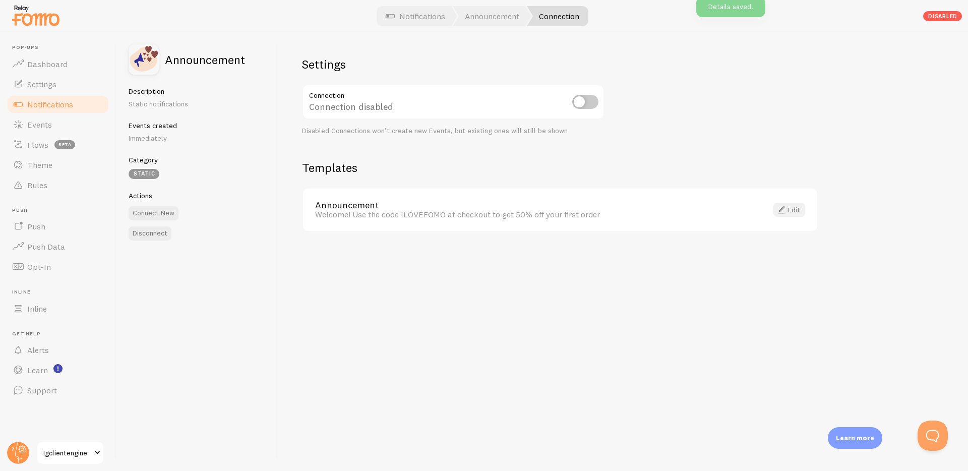
click at [785, 210] on span at bounding box center [781, 210] width 12 height 12
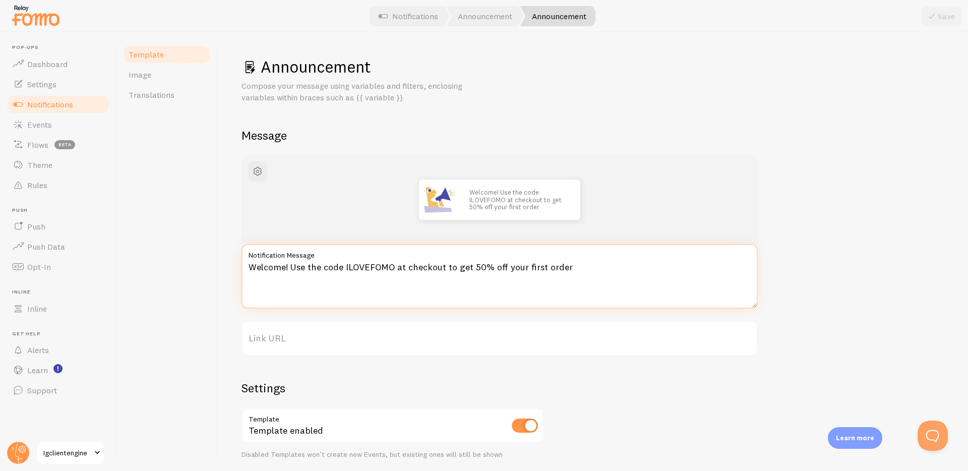
drag, startPoint x: 575, startPoint y: 268, endPoint x: 253, endPoint y: 268, distance: 322.1
click at [253, 268] on textarea "Welcome! Use the code ILOVEFOMO at checkout to get 50% off your first order" at bounding box center [499, 276] width 516 height 65
paste textarea "Normally $97 — Launch Special $17 Until [DATE] (11:59 PM PST)"
click at [261, 269] on textarea "W Normally $97 — Launch Special $17 Until [DATE] (11:59 PM PST)" at bounding box center [499, 276] width 516 height 65
click at [345, 268] on textarea "Welcome! Use the code ILOVEFOMO at checkout to get 50% off your first order" at bounding box center [499, 276] width 516 height 65
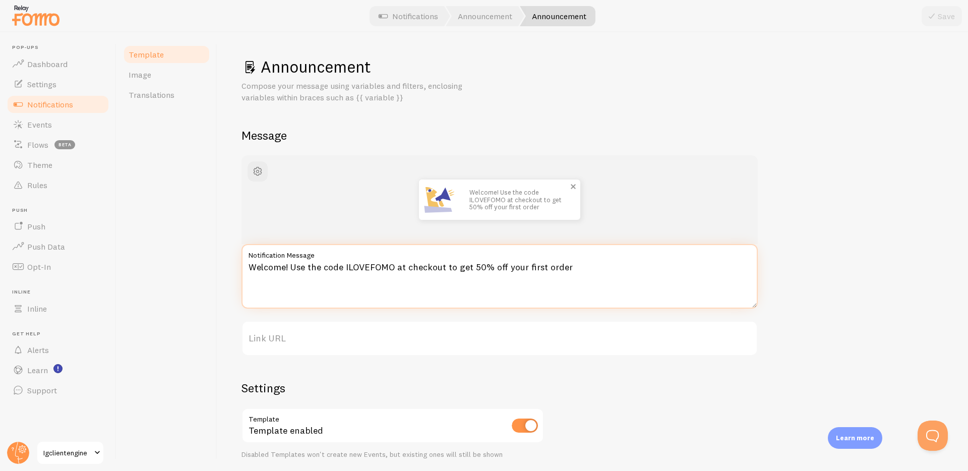
drag, startPoint x: 291, startPoint y: 268, endPoint x: 664, endPoint y: 271, distance: 373.1
click at [664, 271] on textarea "Welcome! Use the code ILOVEFOMO at checkout to get 50% off your first order" at bounding box center [499, 276] width 516 height 65
paste textarea "Normally $97 — Launch Special $17 Until [DATE] (11:59 PM PST)"
drag, startPoint x: 359, startPoint y: 267, endPoint x: 292, endPoint y: 267, distance: 66.5
click at [292, 267] on textarea "Welcome! Normally $97 — Launch Special $17 Until [DATE] (11:59 PM PST)" at bounding box center [499, 276] width 516 height 65
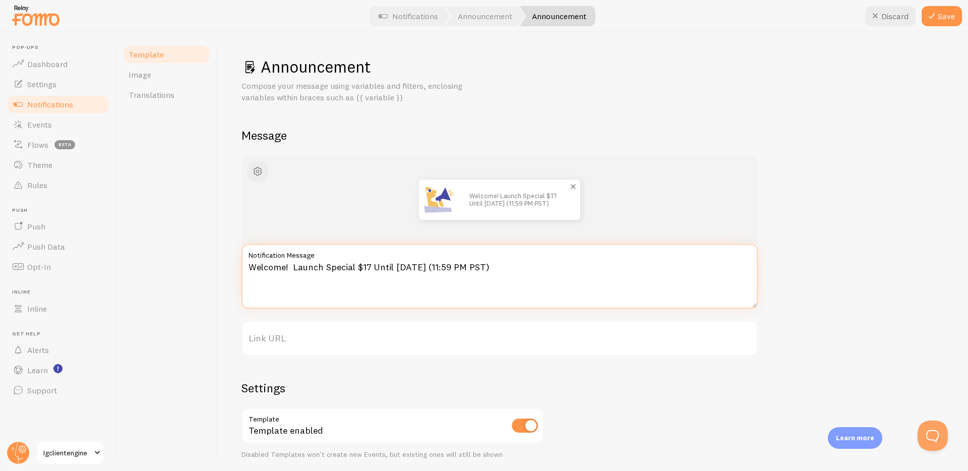
drag, startPoint x: 281, startPoint y: 266, endPoint x: 212, endPoint y: 268, distance: 68.6
click at [213, 268] on div "Template Image Translations Announcement Compose your message using variables a…" at bounding box center [541, 251] width 851 height 439
drag, startPoint x: 263, startPoint y: 267, endPoint x: 218, endPoint y: 267, distance: 44.9
click at [219, 267] on div "Announcement Compose your message using variables and filters, enclosing variab…" at bounding box center [592, 251] width 751 height 439
type textarea "Launch Special $17 Until [DATE] (11:59 PM PST)"
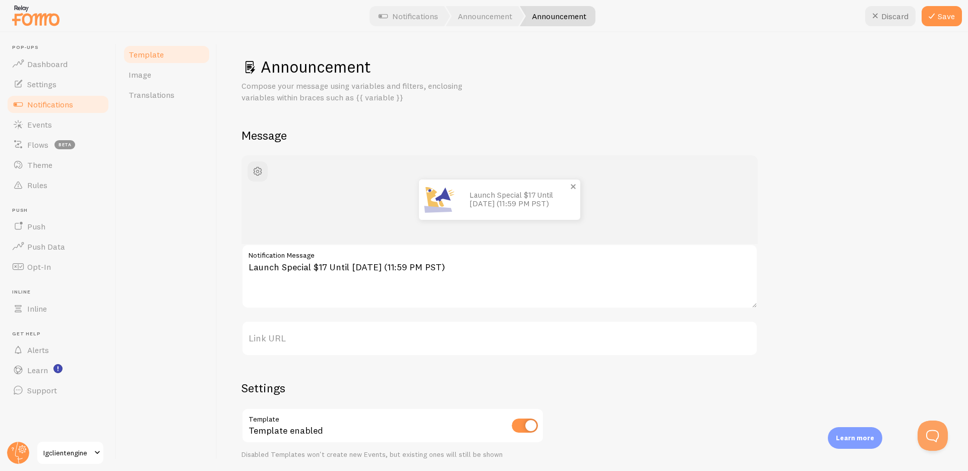
click at [201, 269] on div "Template Image Translations" at bounding box center [166, 251] width 101 height 439
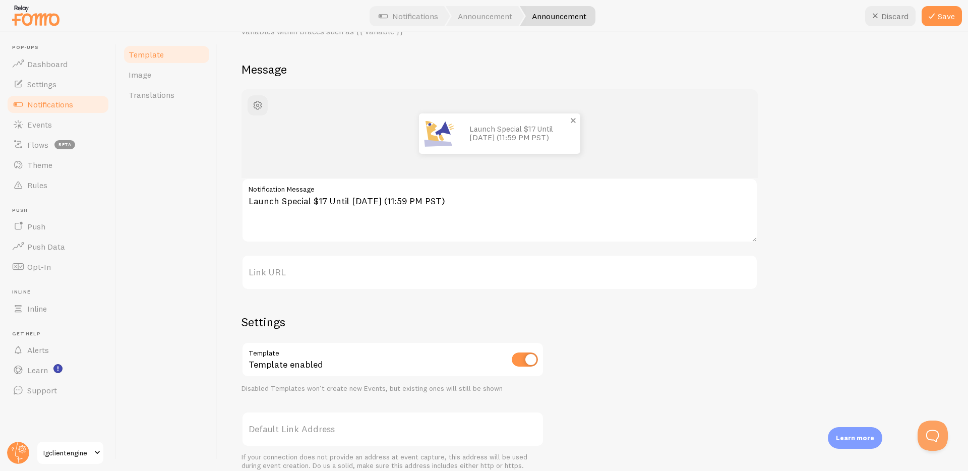
scroll to position [72, 0]
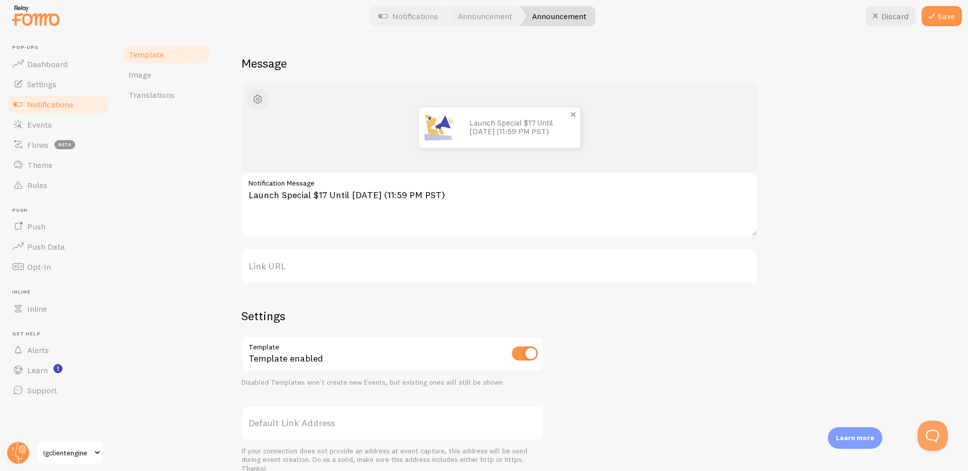
click at [291, 267] on label "Link URL" at bounding box center [499, 266] width 516 height 35
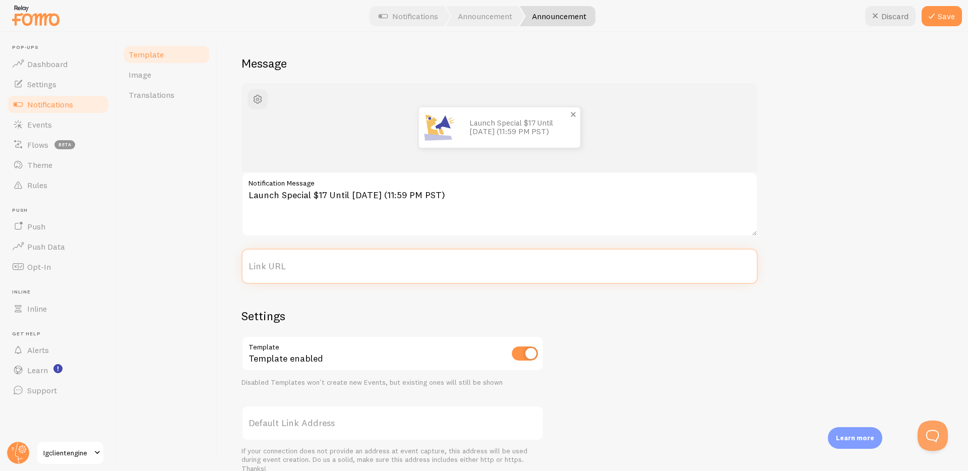
click at [291, 267] on input "Link URL" at bounding box center [499, 266] width 516 height 35
type input "i"
type input "ig"
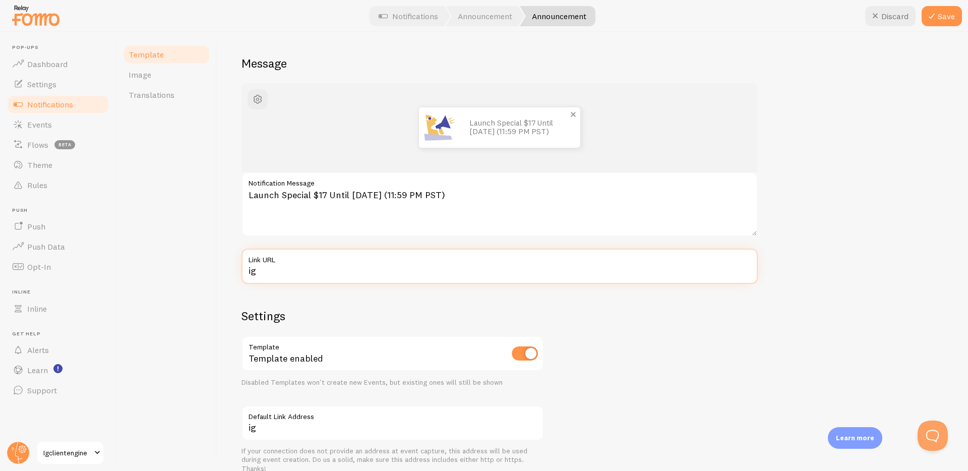
type input "igc"
type input "igcl"
type input "igcli"
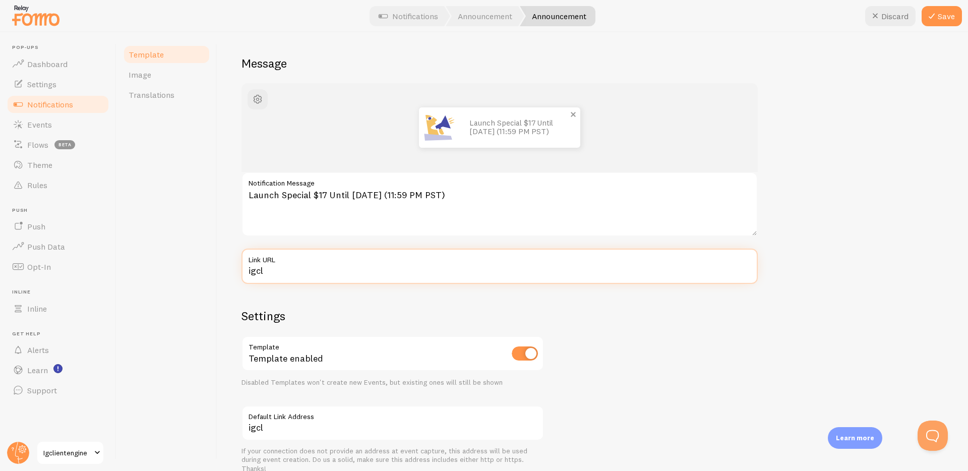
type input "igcli"
type input "igclie"
type input "igclien"
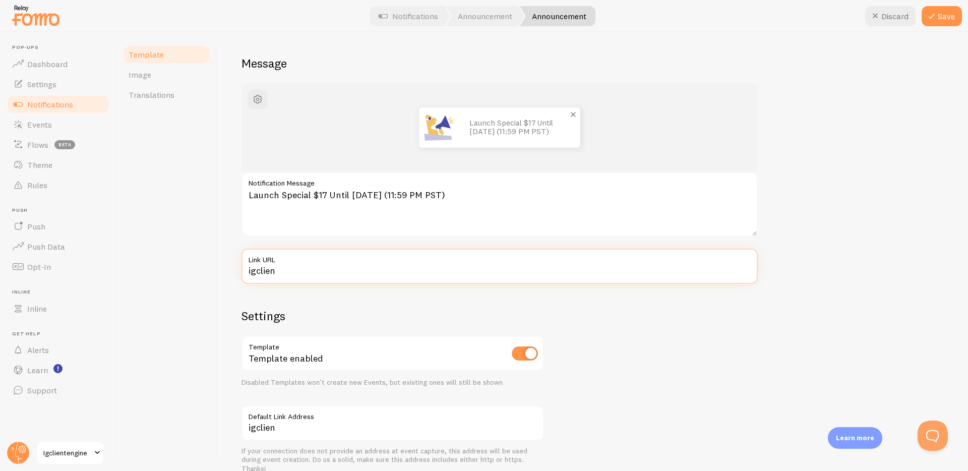
type input "igclient"
type input "igcliente"
type input "igclienten"
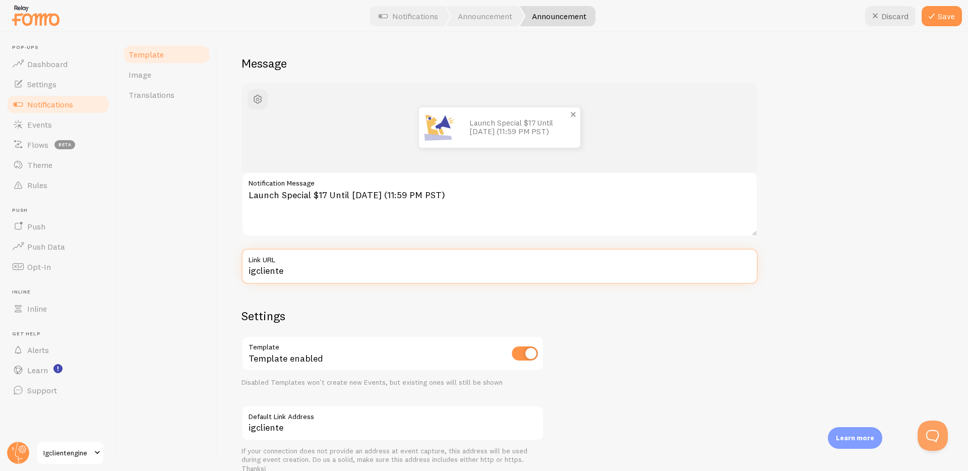
type input "igclienten"
type input "igclienteng"
type input "igclientengi"
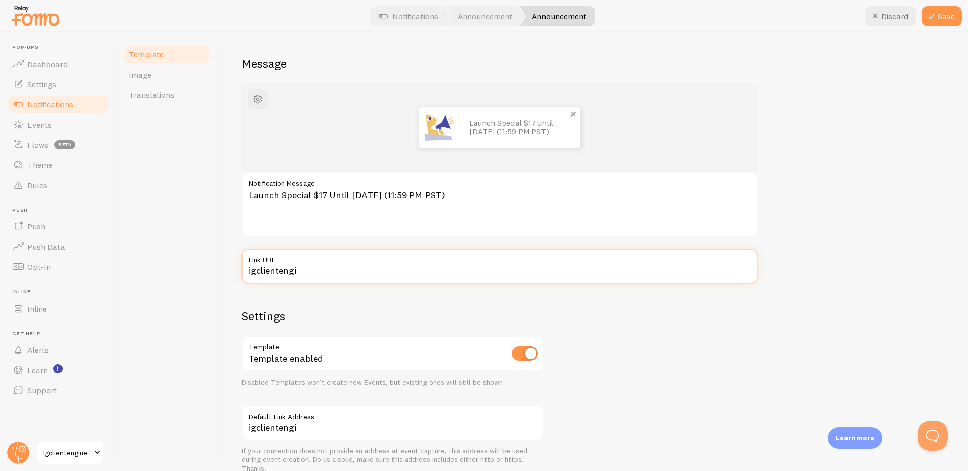
type input "igclientengin"
type input "igclientengine"
type input "igclientengine."
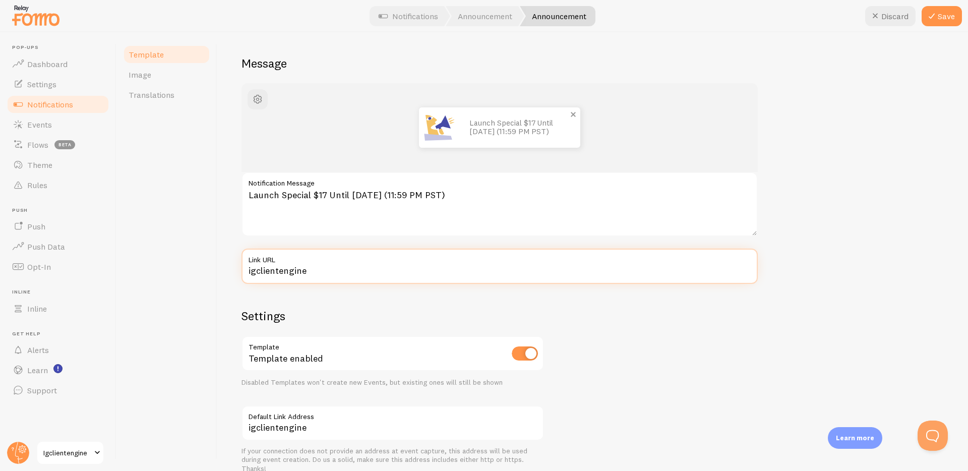
type input "igclientengine."
type input "igclientengine.c"
type input "[DOMAIN_NAME]"
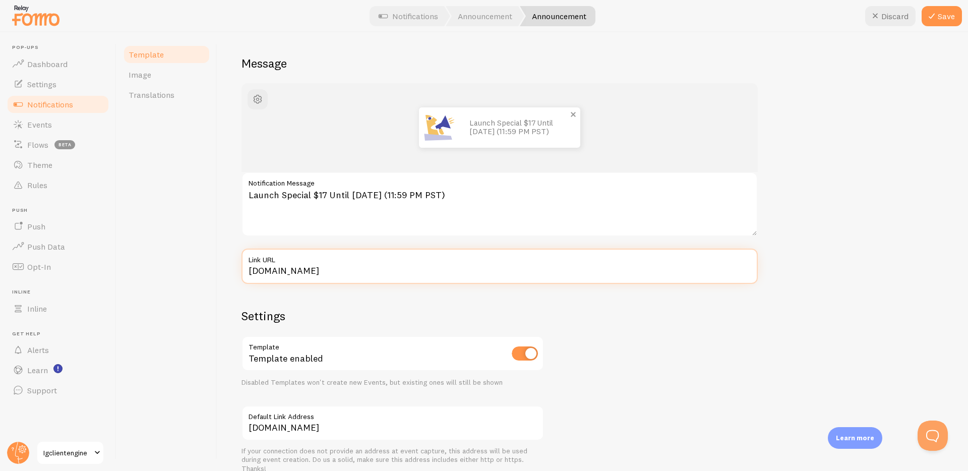
type input "[DOMAIN_NAME]"
type input "[DOMAIN_NAME][URL]"
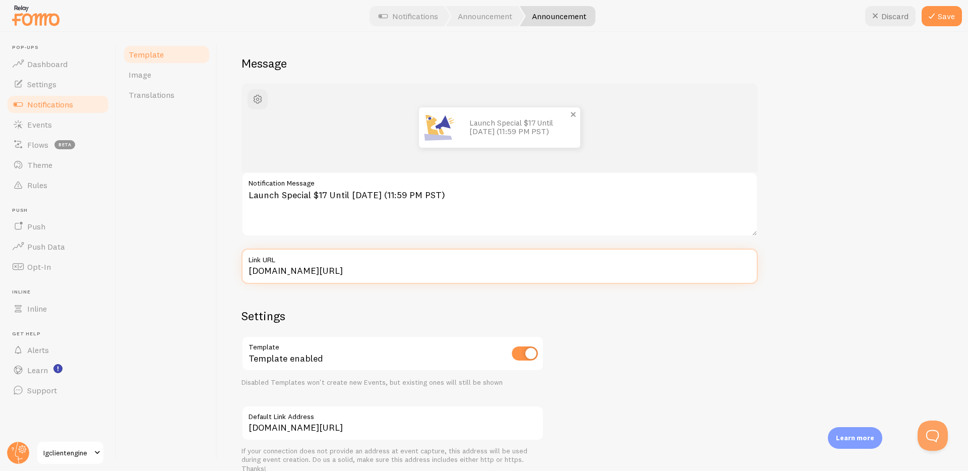
type input "[DOMAIN_NAME][URL]"
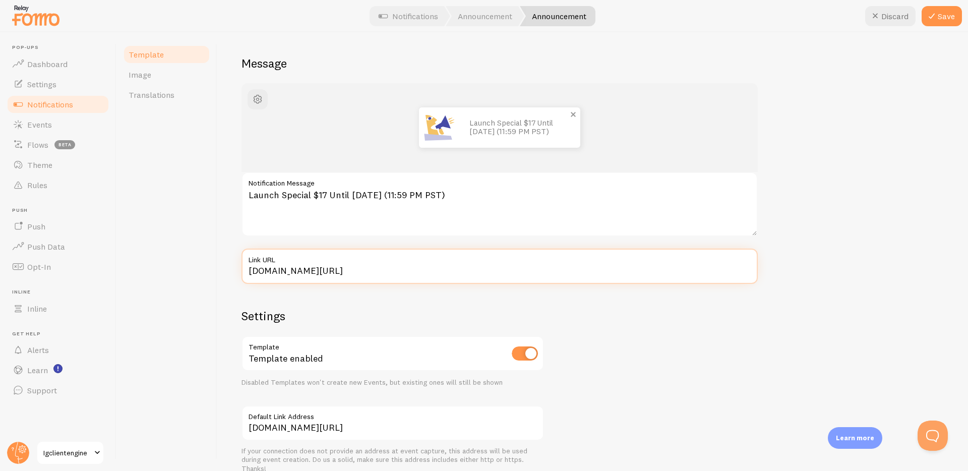
type input "[DOMAIN_NAME][URL]"
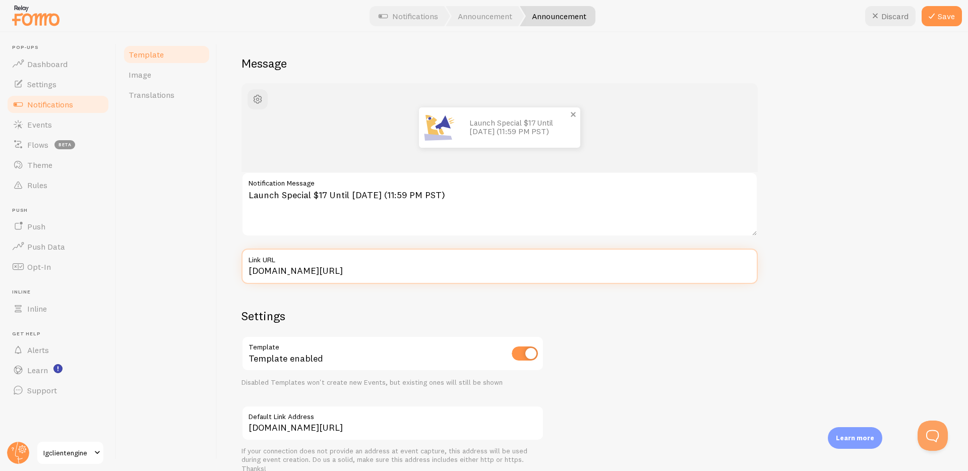
type input "[DOMAIN_NAME][URL]"
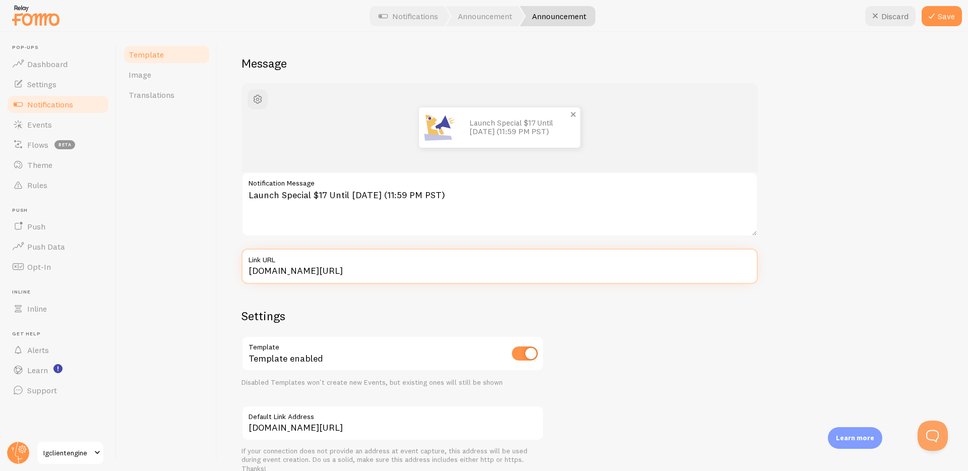
type input "[DOMAIN_NAME][URL]"
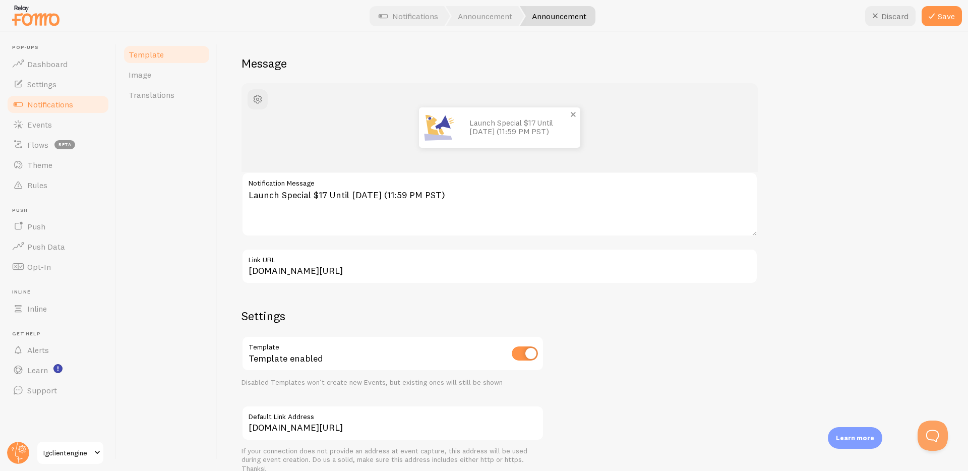
click at [208, 268] on div "Template Image Translations" at bounding box center [166, 251] width 101 height 439
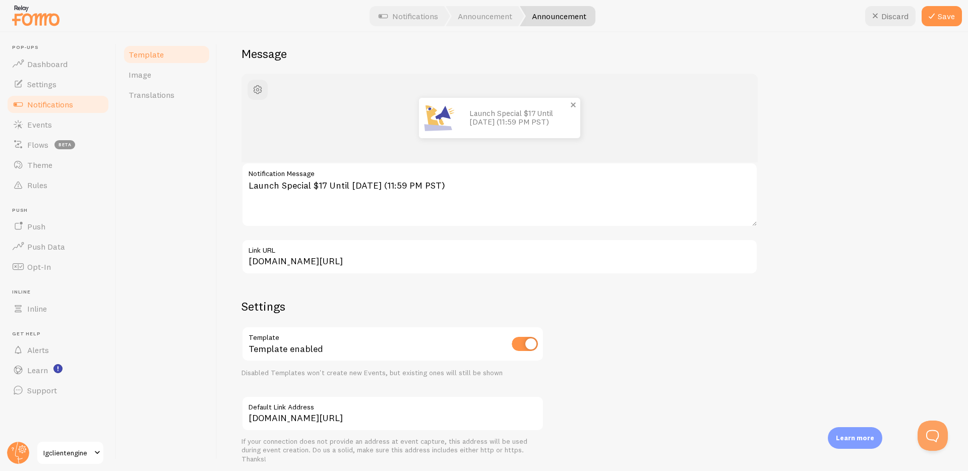
scroll to position [0, 0]
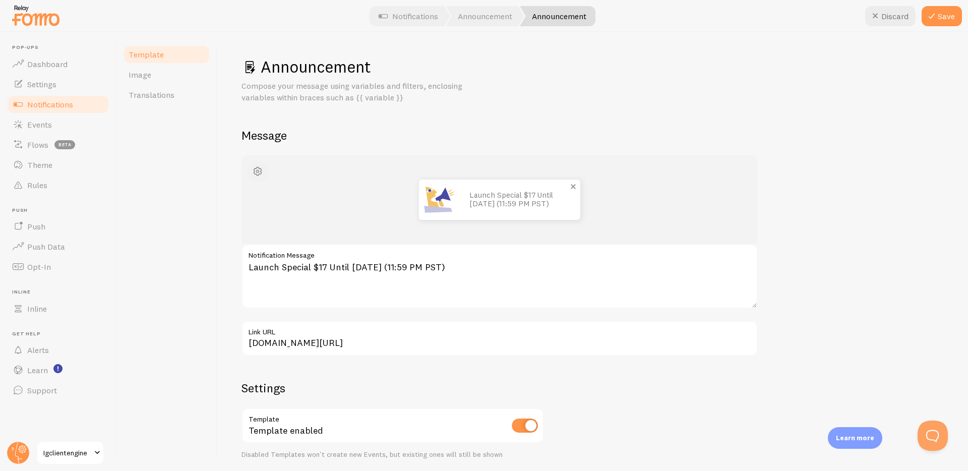
click at [262, 167] on span "button" at bounding box center [258, 171] width 12 height 12
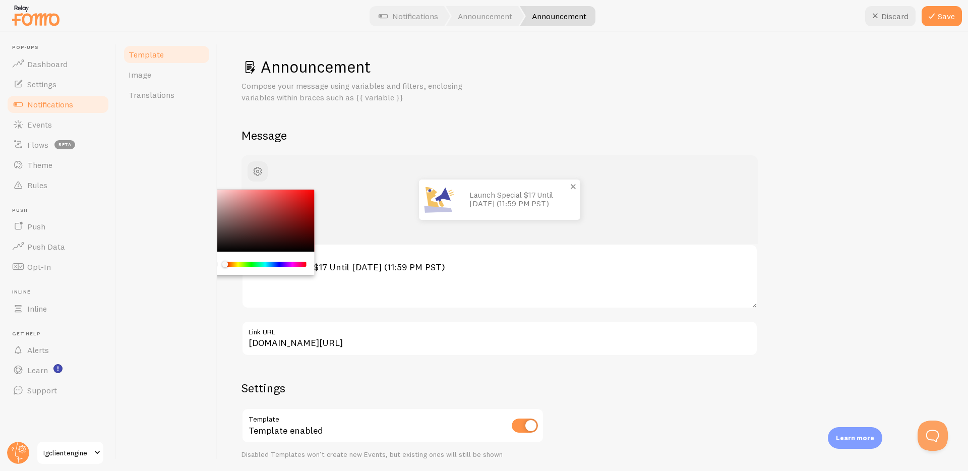
click at [190, 176] on div "Template Image Translations" at bounding box center [166, 251] width 101 height 439
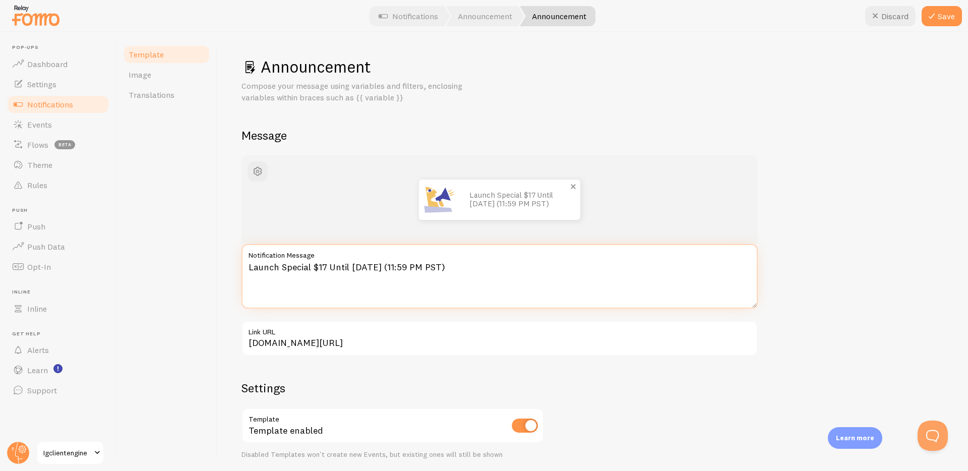
drag, startPoint x: 329, startPoint y: 265, endPoint x: 163, endPoint y: 265, distance: 165.9
click at [163, 265] on div "Template Image Translations Announcement Compose your message using variables a…" at bounding box center [541, 251] width 851 height 439
click at [248, 267] on textarea "30-Day Money Back Guarantee (No Questions Asked)" at bounding box center [499, 276] width 516 height 65
paste textarea "✅"
type textarea "✅ 30-Day Money Back Guarantee (No Questions Asked)"
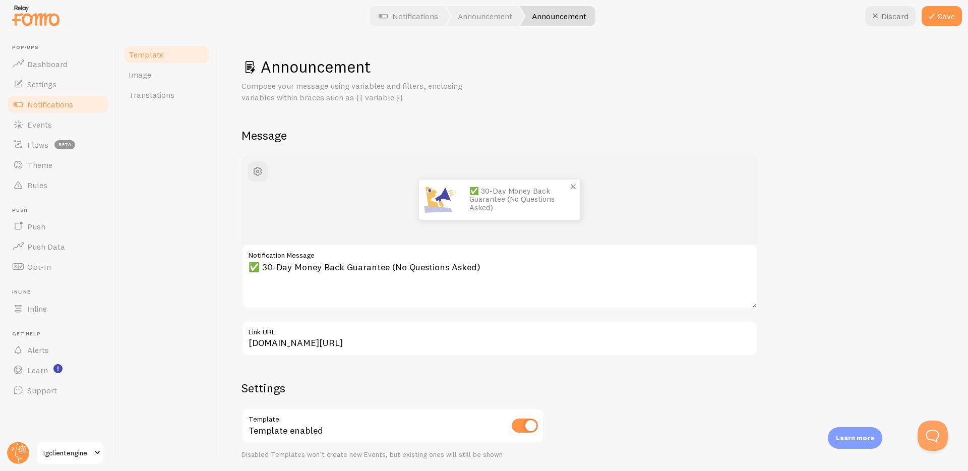
click at [198, 297] on div "Template Image Translations" at bounding box center [166, 251] width 101 height 439
click at [944, 11] on button "Save" at bounding box center [942, 16] width 40 height 20
click at [60, 104] on span "Notifications" at bounding box center [50, 104] width 46 height 10
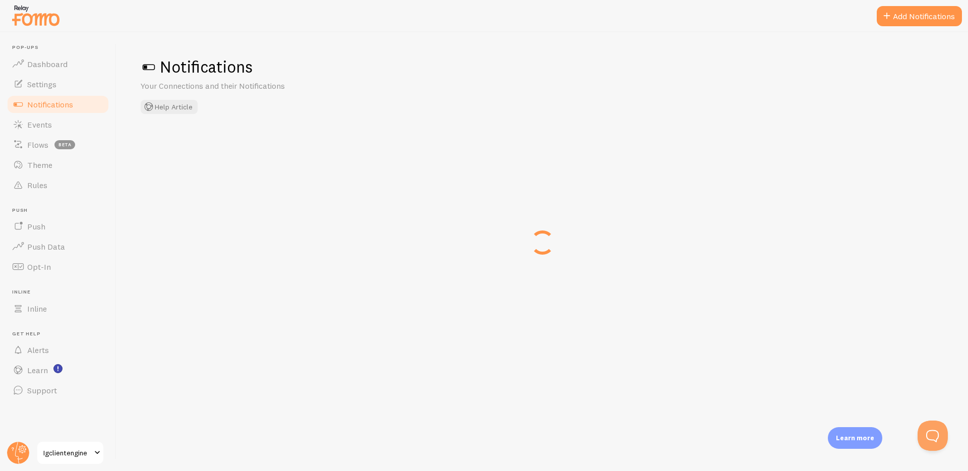
checkbox input "false"
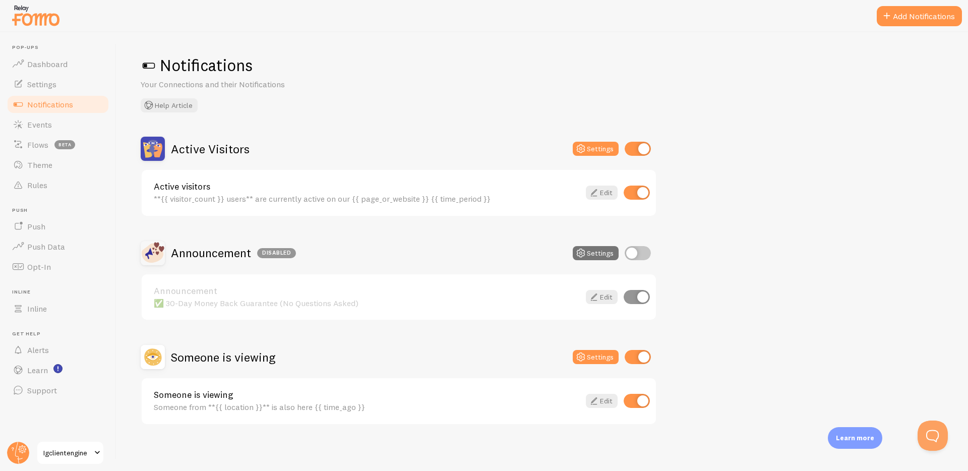
scroll to position [4, 0]
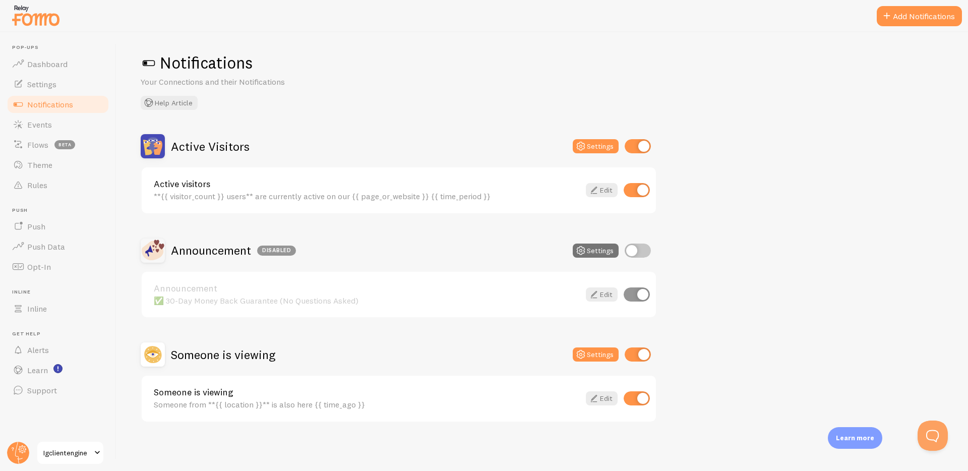
click at [636, 192] on input "checkbox" at bounding box center [637, 190] width 26 height 14
checkbox input "false"
click at [637, 357] on input "checkbox" at bounding box center [638, 354] width 26 height 14
checkbox input "false"
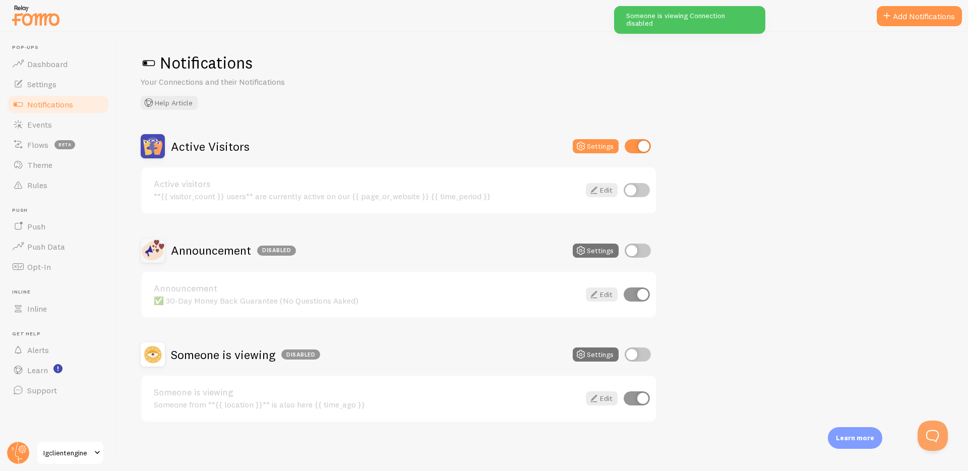
click at [638, 151] on input "checkbox" at bounding box center [638, 146] width 26 height 14
checkbox input "false"
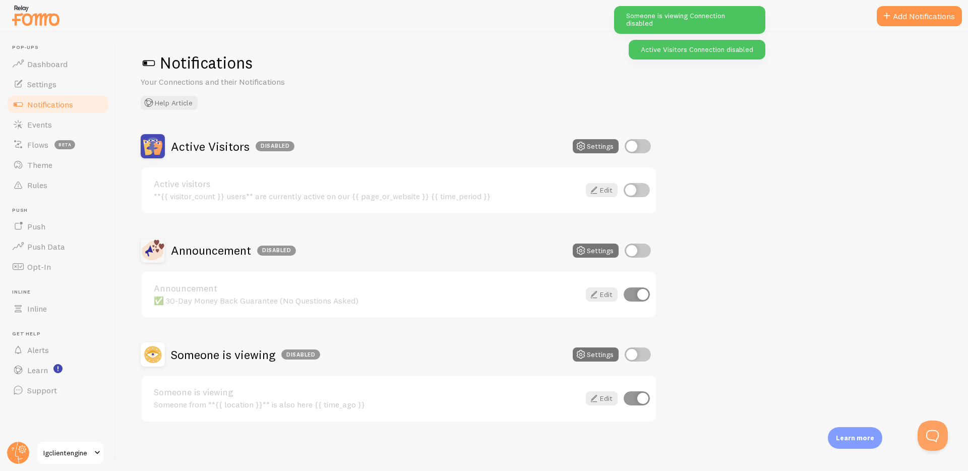
click at [638, 251] on input "checkbox" at bounding box center [638, 250] width 26 height 14
checkbox input "true"
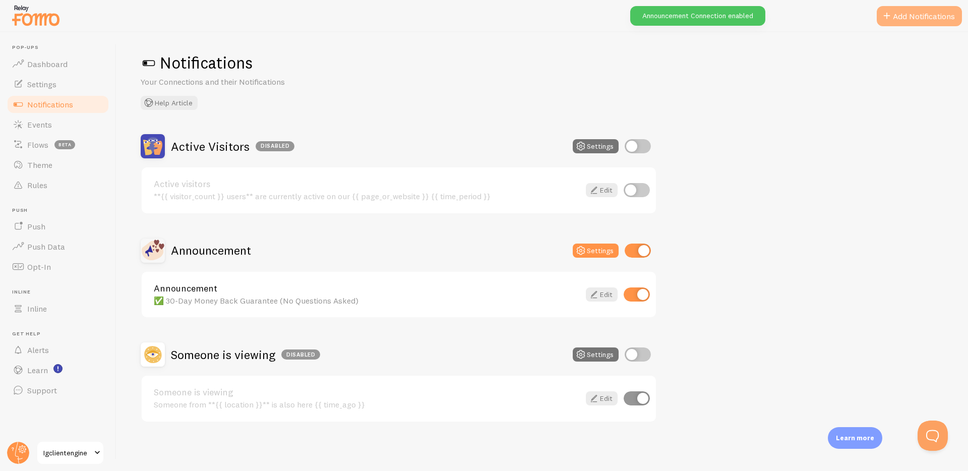
click at [937, 17] on button "Add Notifications" at bounding box center [919, 16] width 85 height 20
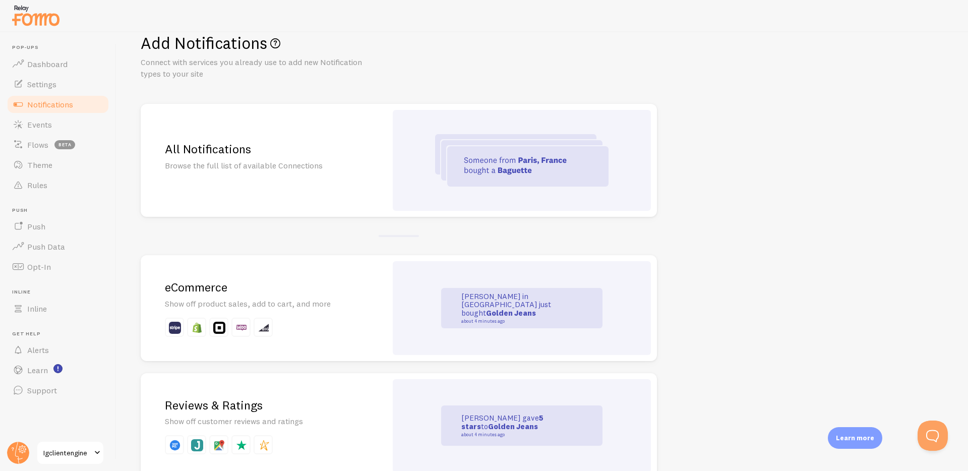
scroll to position [27, 0]
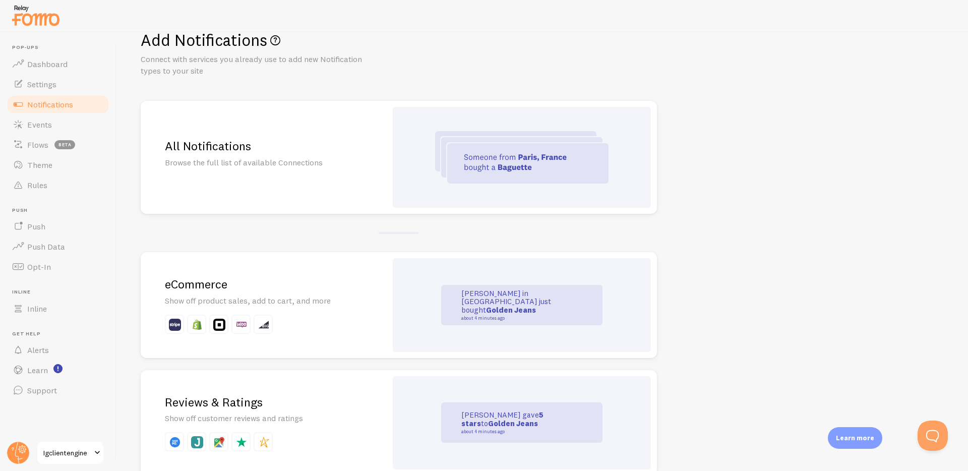
click at [354, 156] on div "All Notifications Browse the full list of available Connections" at bounding box center [264, 157] width 246 height 113
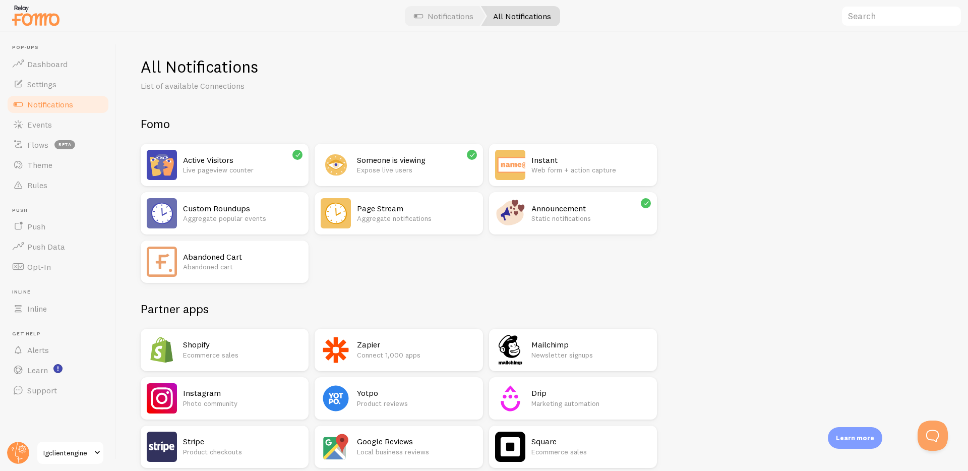
click at [557, 212] on h2 "Announcement" at bounding box center [590, 208] width 119 height 11
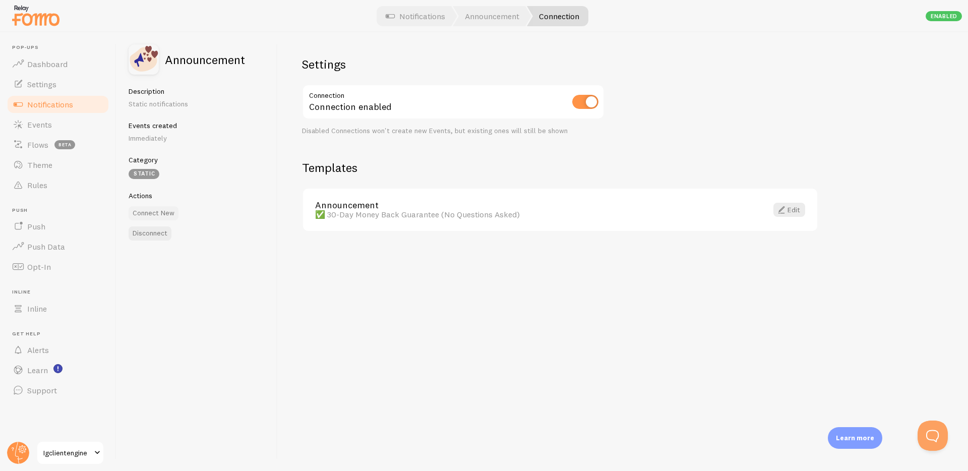
click at [162, 212] on button "Connect New" at bounding box center [154, 213] width 50 height 14
checkbox input "false"
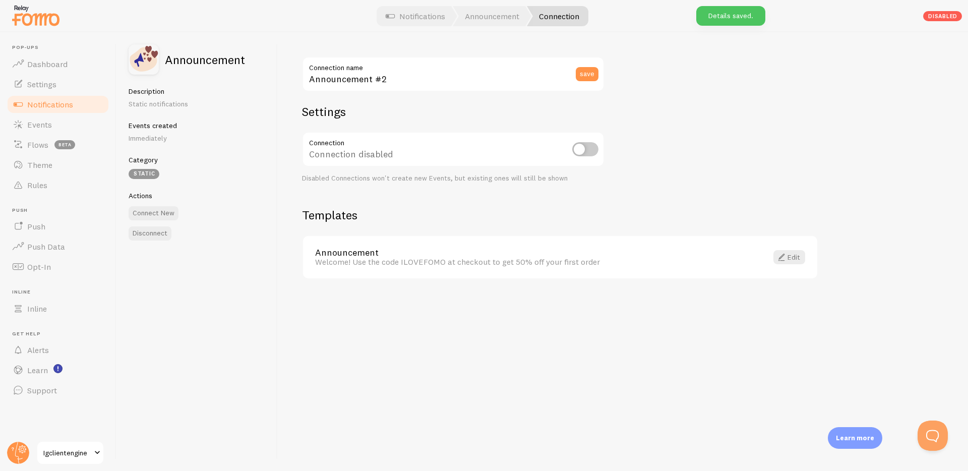
click at [508, 262] on div "Welcome! Use the code ILOVEFOMO at checkout to get 50% off your first order" at bounding box center [535, 261] width 440 height 9
click at [562, 263] on div "Welcome! Use the code ILOVEFOMO at checkout to get 50% off your first order" at bounding box center [535, 261] width 440 height 9
click at [790, 258] on link "Edit" at bounding box center [789, 257] width 32 height 14
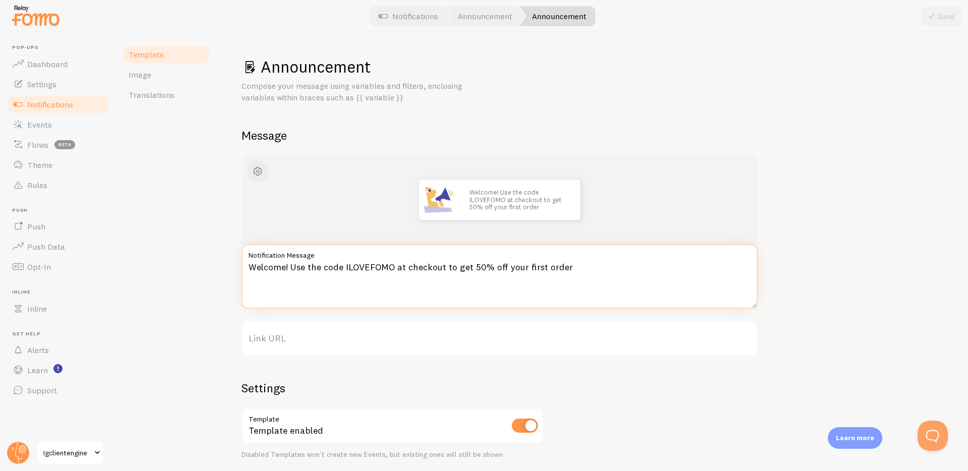
click at [428, 267] on textarea "Welcome! Use the code ILOVEFOMO at checkout to get 50% off your first order" at bounding box center [499, 276] width 516 height 65
click at [428, 268] on textarea "Welcome! Use the code ILOVEFOMO at checkout to get 50% off your first order" at bounding box center [499, 276] width 516 height 65
paste textarea "🚀 Normally $97 — Launch Special $17 Until [DATE] (11:59 PM PST)"
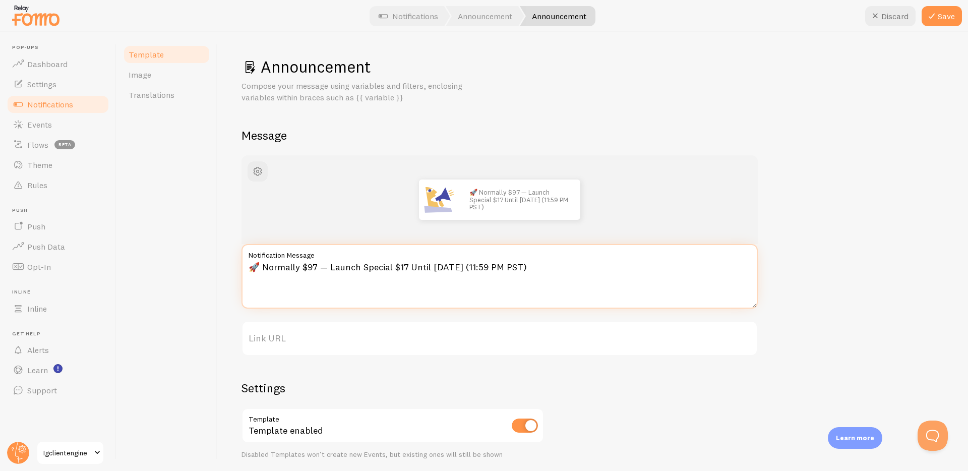
drag, startPoint x: 326, startPoint y: 269, endPoint x: 132, endPoint y: 268, distance: 194.1
click at [132, 269] on div "Template Image Translations Announcement Compose your message using variables a…" at bounding box center [541, 251] width 851 height 439
type textarea "Launch Special $17 Until [DATE] (11:59 PM PST)"
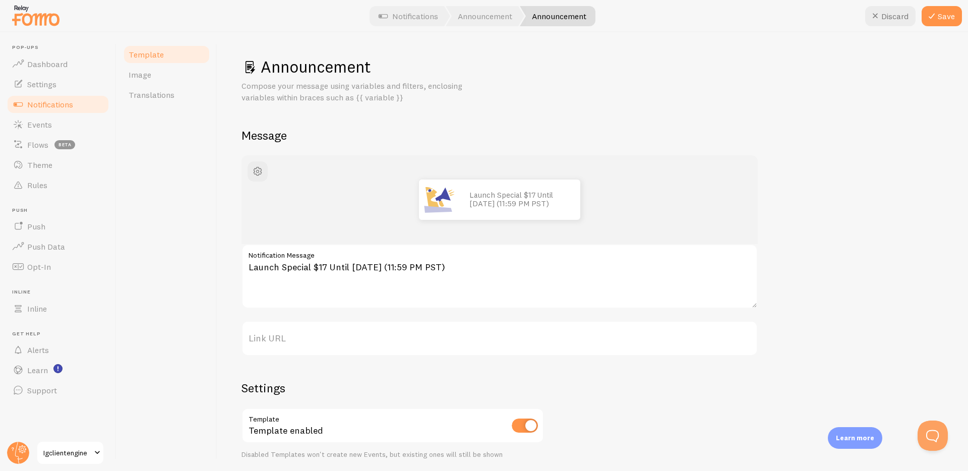
click at [335, 341] on label "Link URL" at bounding box center [499, 338] width 516 height 35
click at [335, 341] on input "Link URL" at bounding box center [499, 338] width 516 height 35
type input "i"
type input "if"
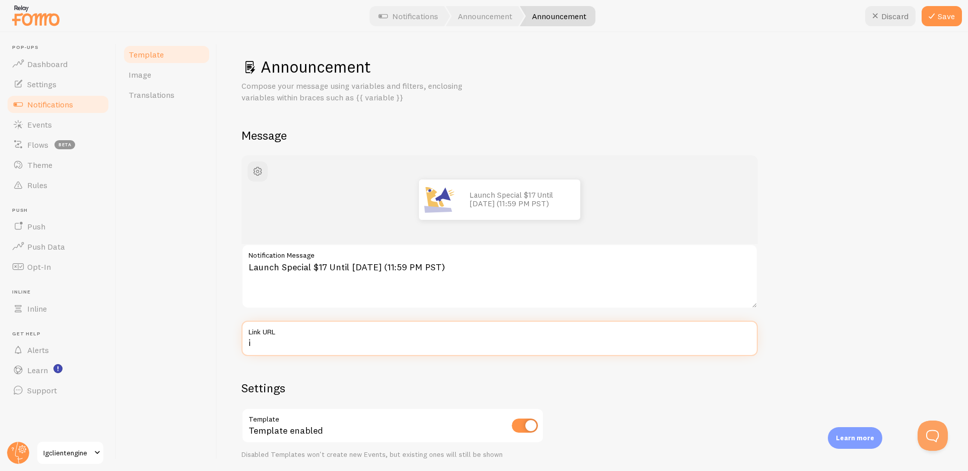
type input "if"
type input "i"
type input "ig"
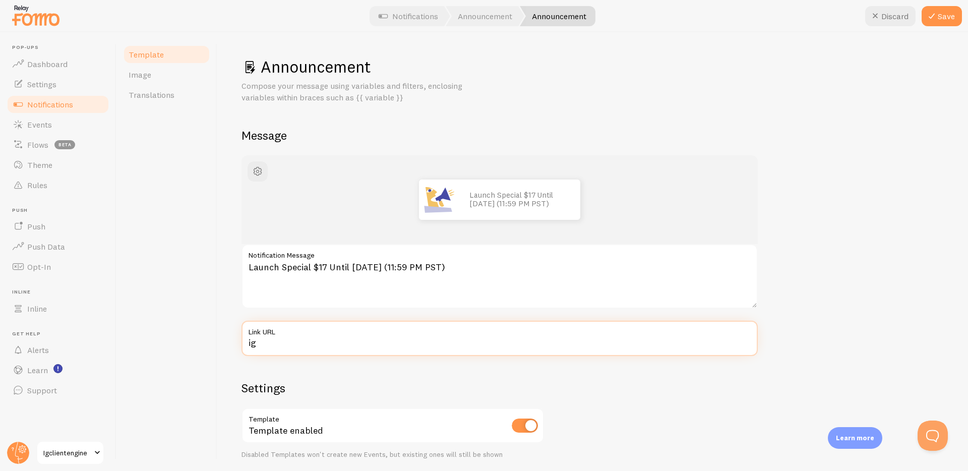
type input "igc"
type input "igcl"
type input "igcli"
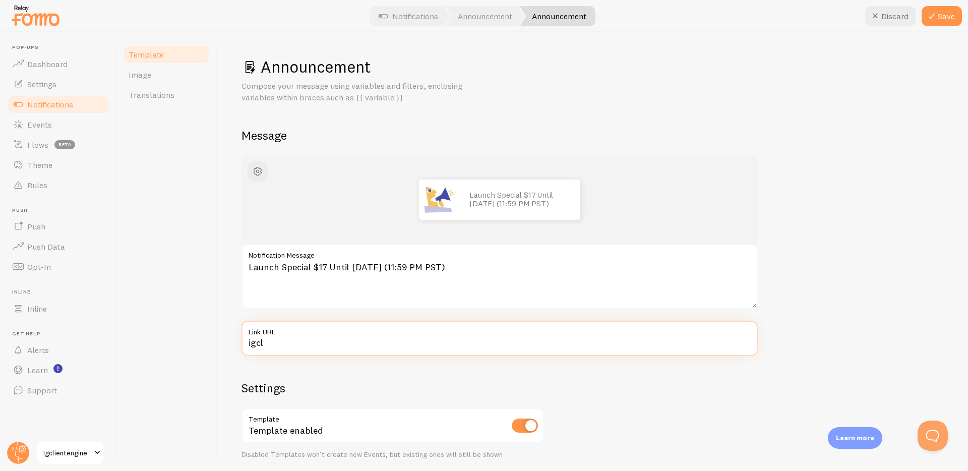
type input "igcli"
type input "igclie"
type input "igclien"
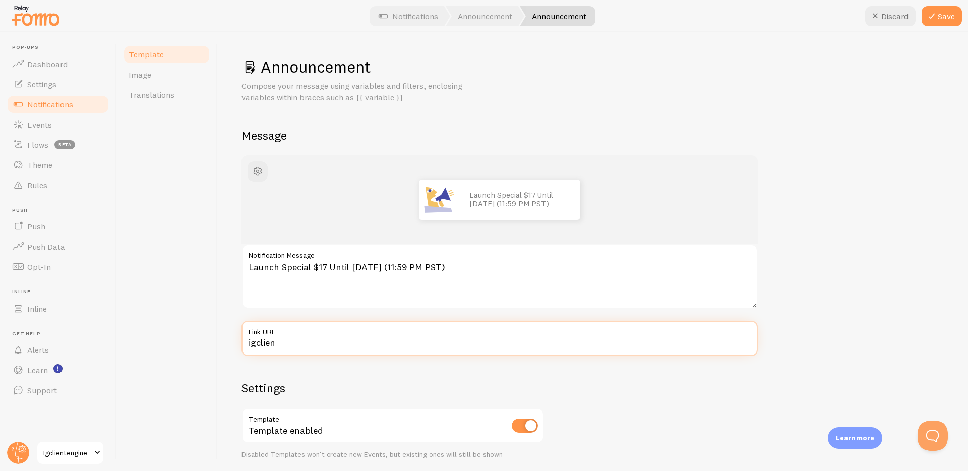
type input "igclient"
type input "igcliente"
type input "igclienten"
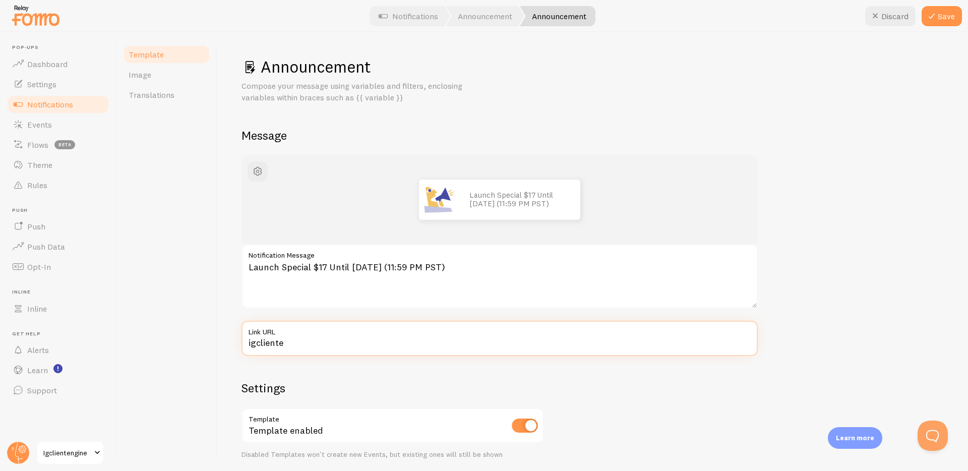
type input "igclienten"
type input "igclienteng"
type input "igclientengi"
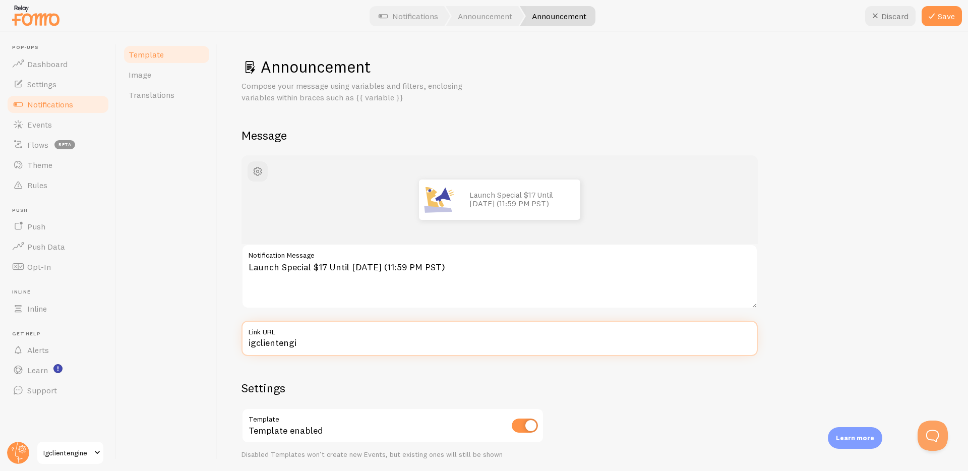
type input "igclientengin"
type input "igclientengine"
type input "igclientengine."
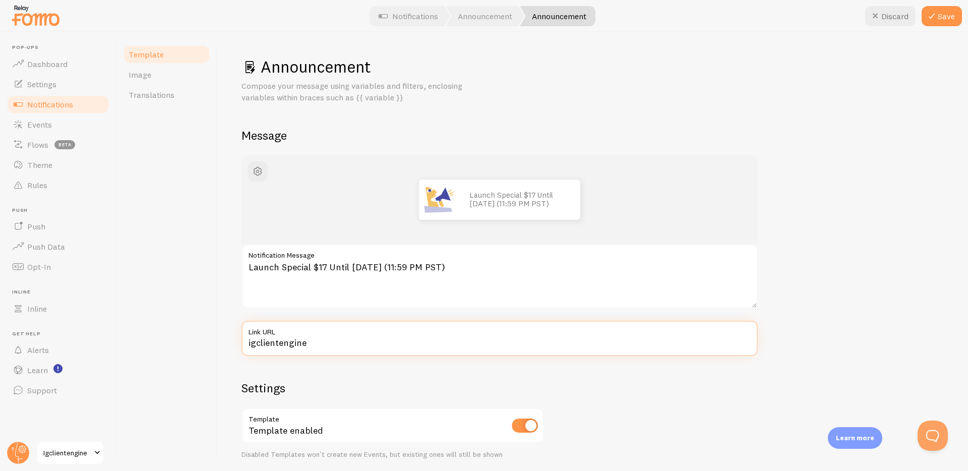
type input "igclientengine."
type input "igclientengine.c"
type input "[DOMAIN_NAME]"
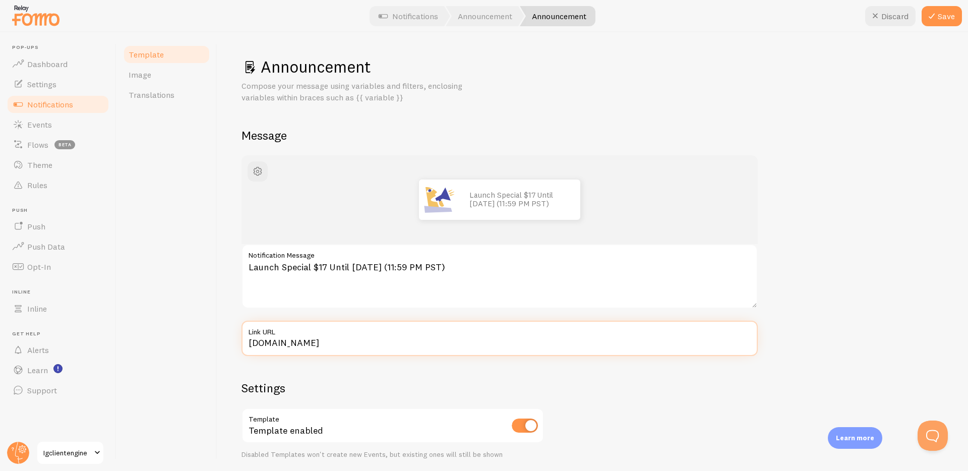
type input "[DOMAIN_NAME]"
type input "[DOMAIN_NAME][URL]"
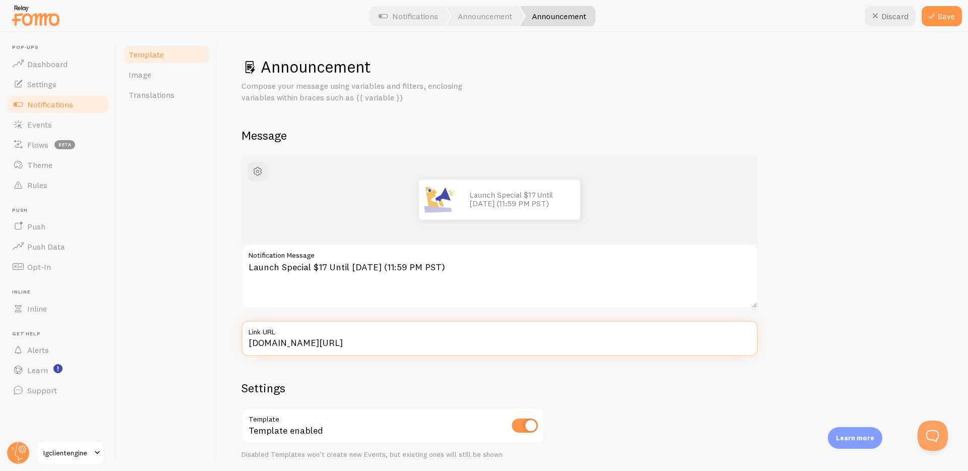
type input "[DOMAIN_NAME][URL]"
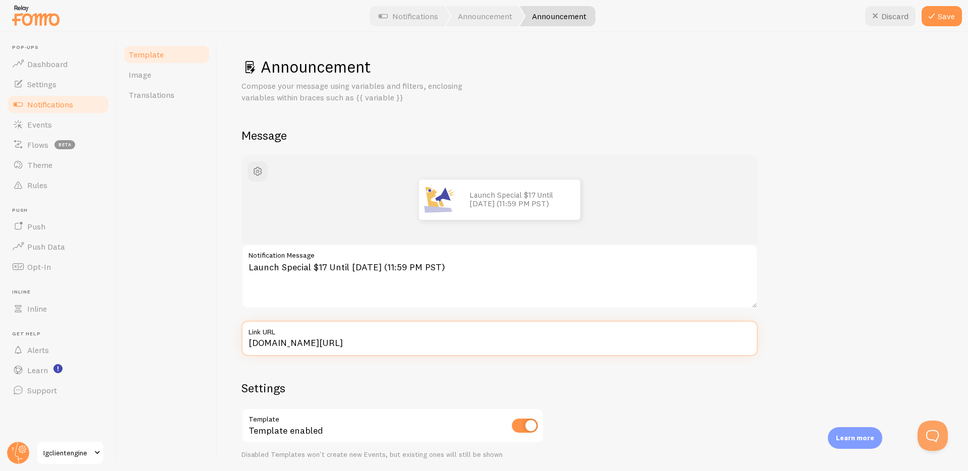
type input "[DOMAIN_NAME][URL]"
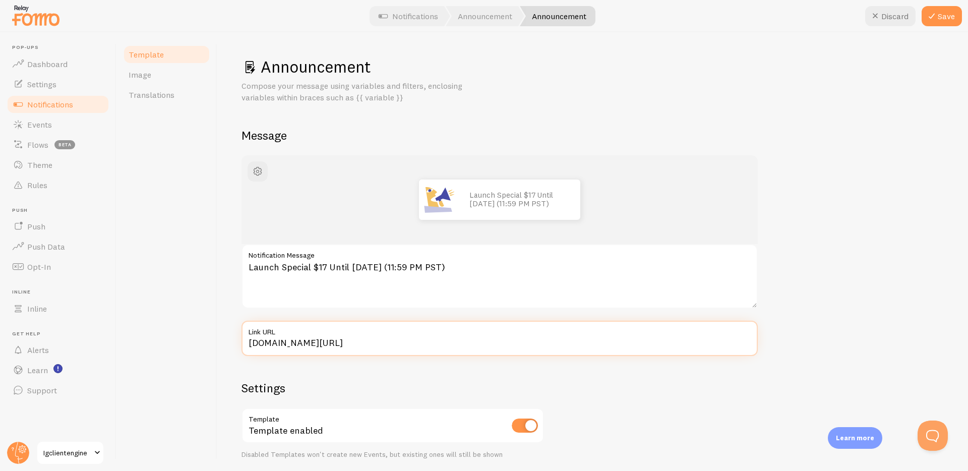
type input "[DOMAIN_NAME][URL]"
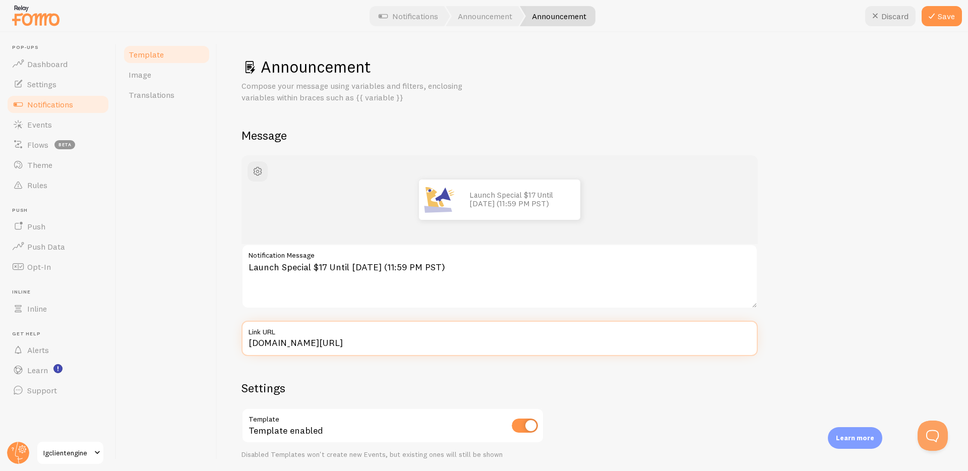
type input "[DOMAIN_NAME][URL]"
click at [193, 307] on div "Template Image Translations" at bounding box center [166, 251] width 101 height 439
click at [954, 20] on button "Save" at bounding box center [942, 16] width 40 height 20
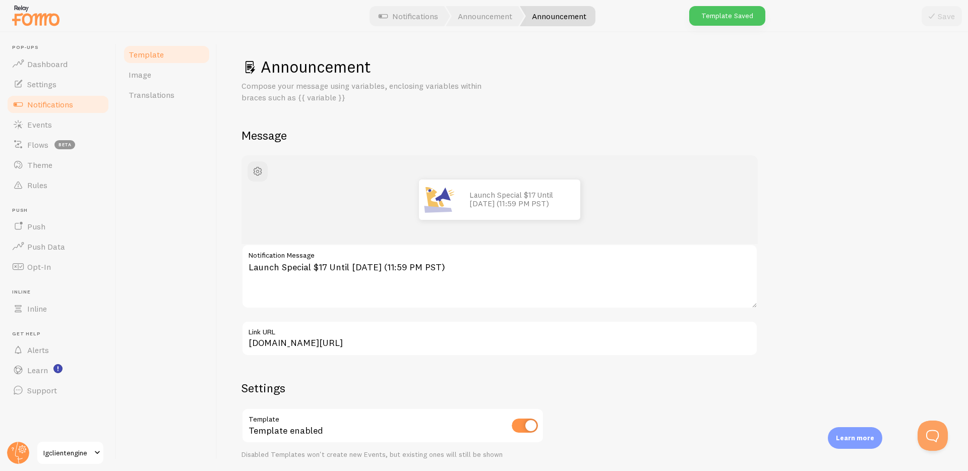
click at [61, 104] on span "Notifications" at bounding box center [50, 104] width 46 height 10
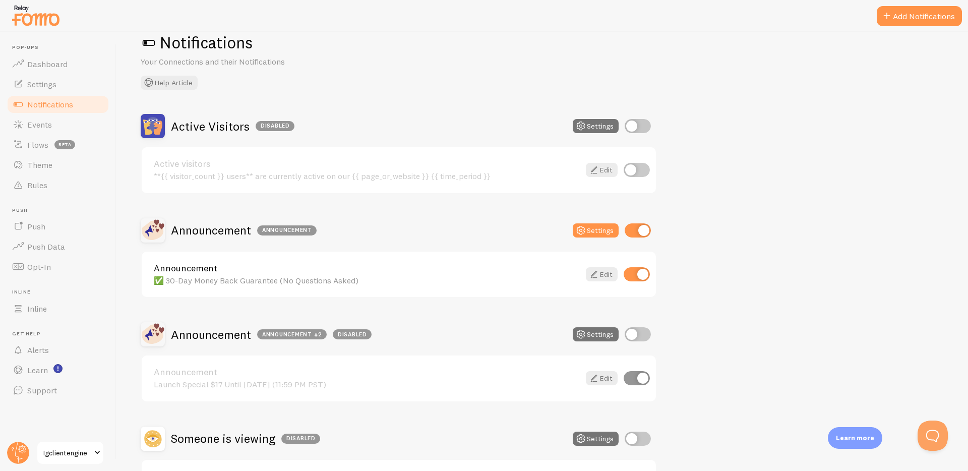
scroll to position [67, 0]
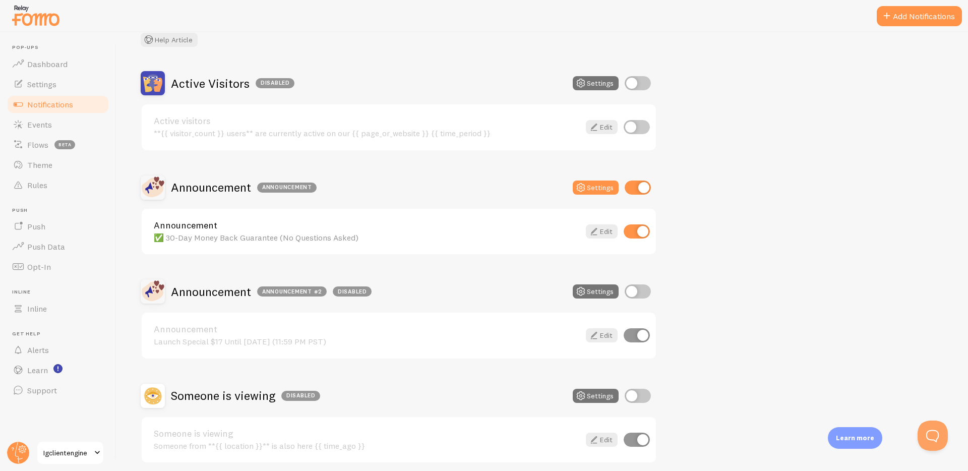
click at [637, 290] on input "checkbox" at bounding box center [638, 291] width 26 height 14
checkbox input "true"
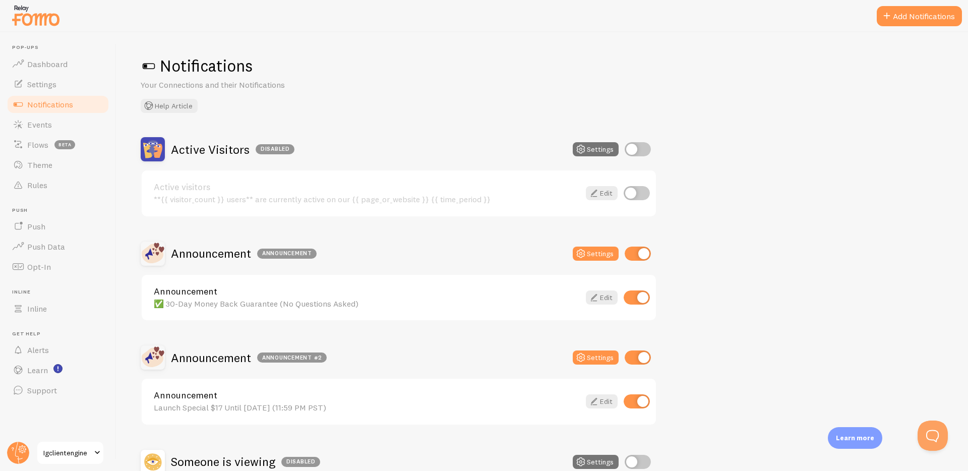
scroll to position [0, 0]
click at [60, 102] on span "Notifications" at bounding box center [50, 104] width 46 height 10
click at [900, 12] on button "Add Notifications" at bounding box center [919, 16] width 85 height 20
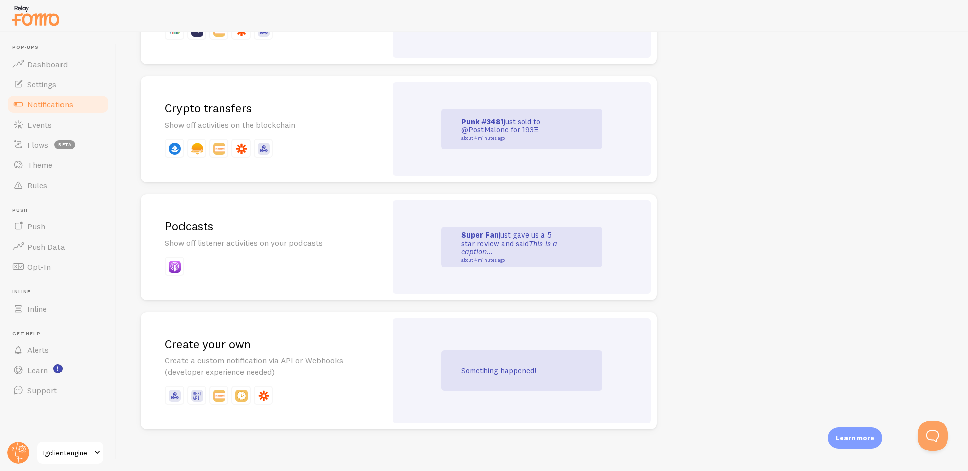
scroll to position [2117, 0]
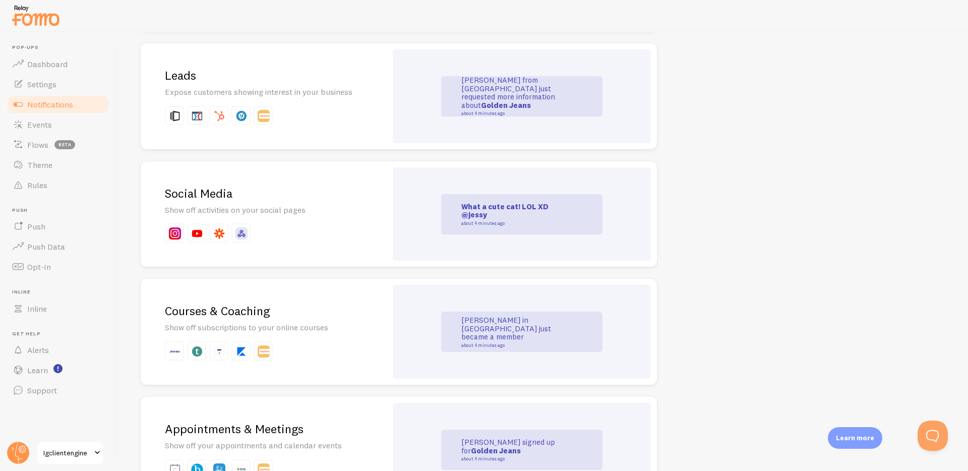
scroll to position [1320, 0]
click at [317, 310] on h2 "Courses & Coaching" at bounding box center [264, 310] width 198 height 16
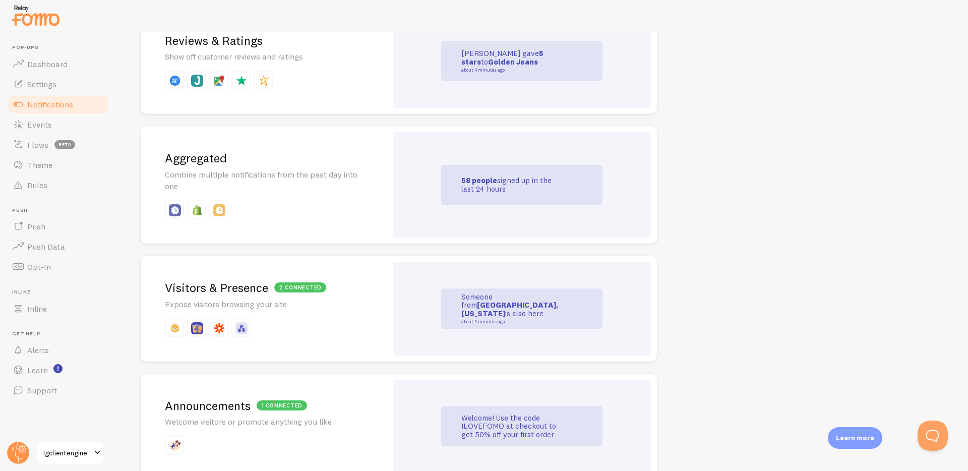
scroll to position [480, 0]
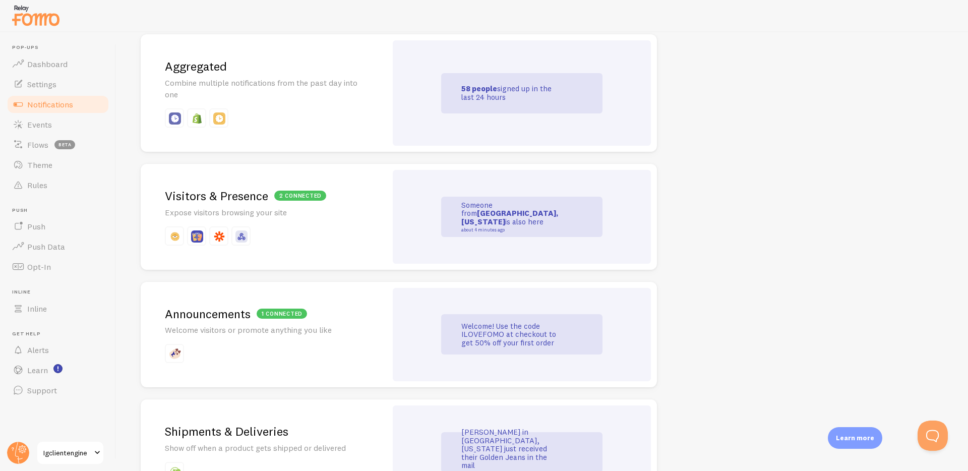
click at [372, 98] on div "Aggregated Combine multiple notifications from the past day into one" at bounding box center [264, 92] width 246 height 117
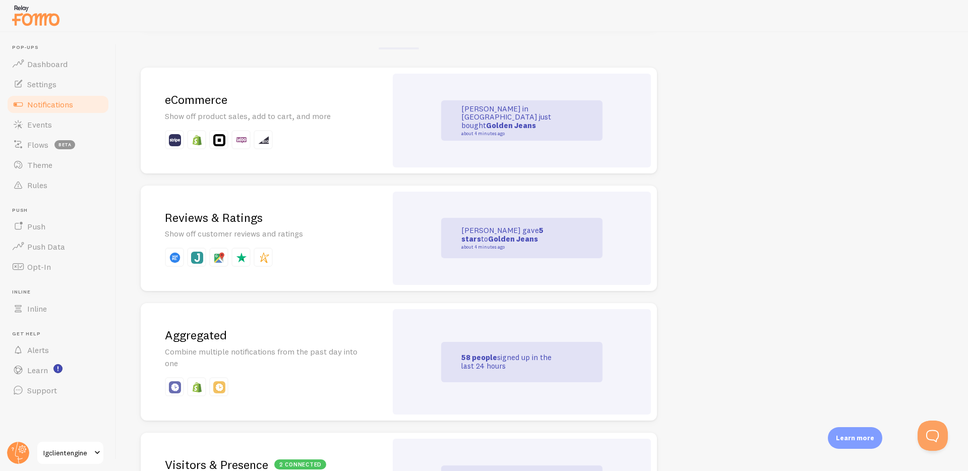
scroll to position [283, 0]
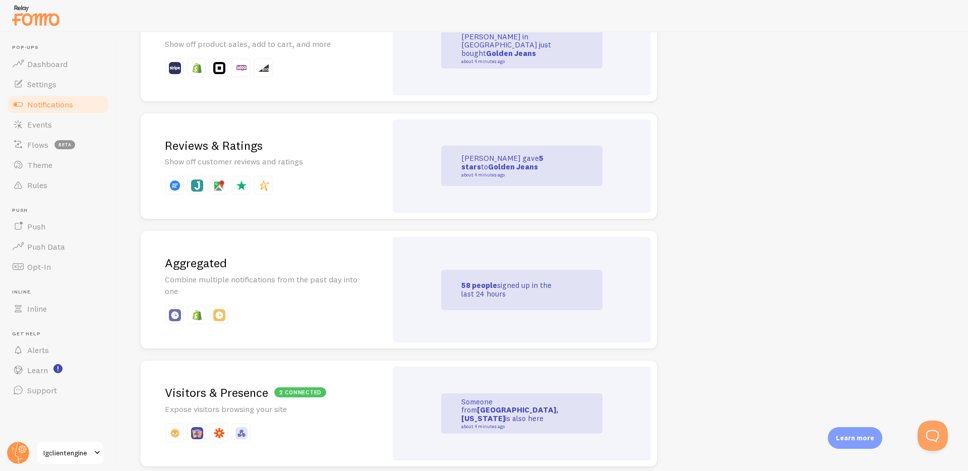
click at [331, 183] on p at bounding box center [264, 184] width 198 height 19
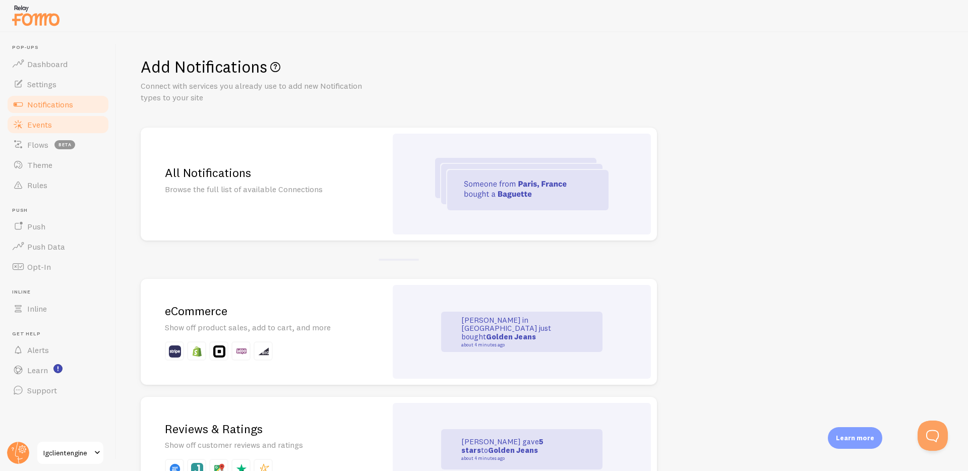
click at [52, 122] on link "Events" at bounding box center [58, 124] width 104 height 20
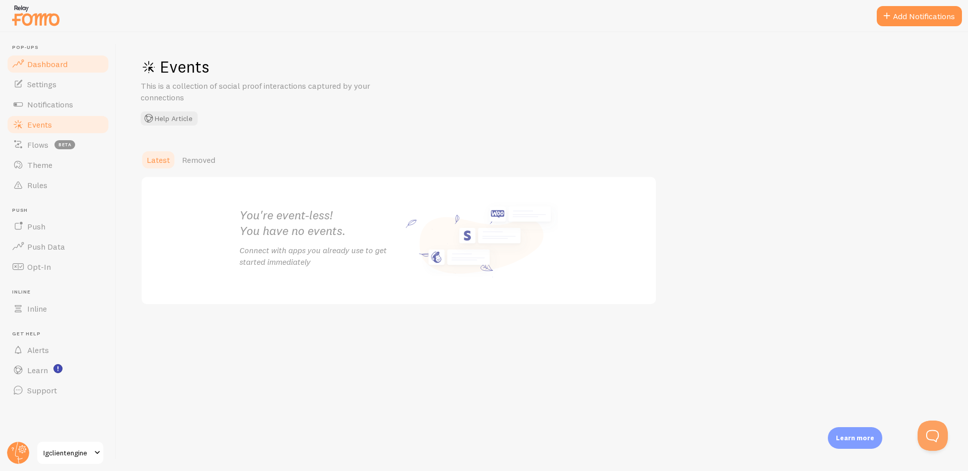
click at [57, 66] on span "Dashboard" at bounding box center [47, 64] width 40 height 10
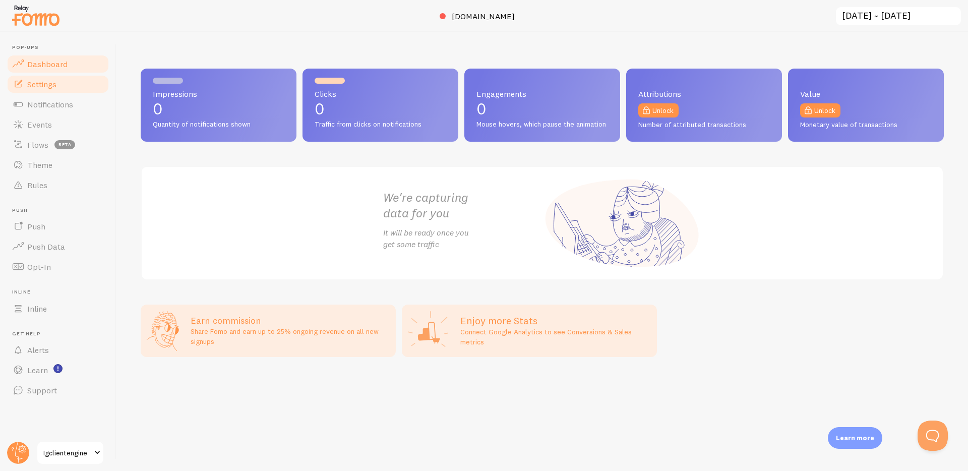
click at [52, 86] on span "Settings" at bounding box center [41, 84] width 29 height 10
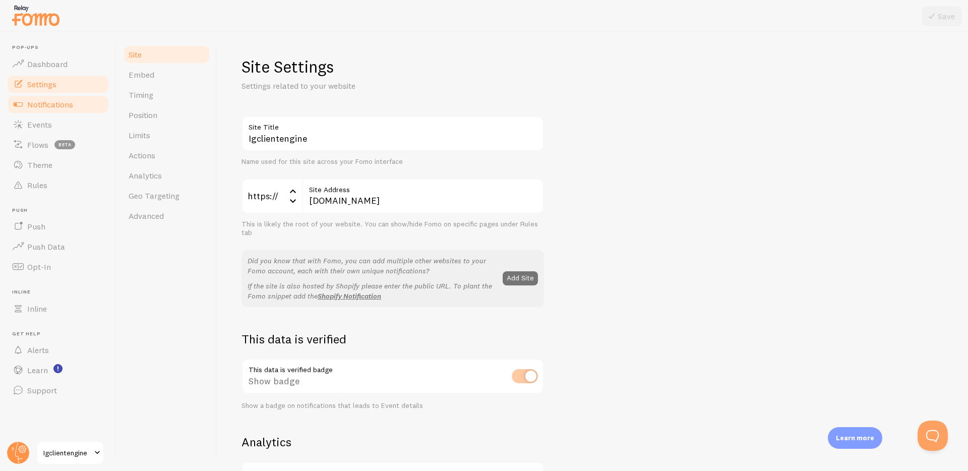
click at [52, 107] on span "Notifications" at bounding box center [50, 104] width 46 height 10
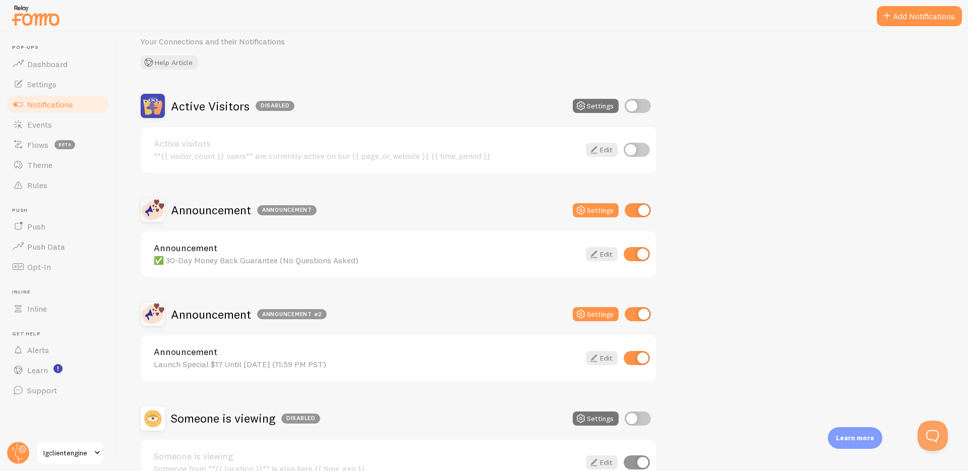
scroll to position [108, 0]
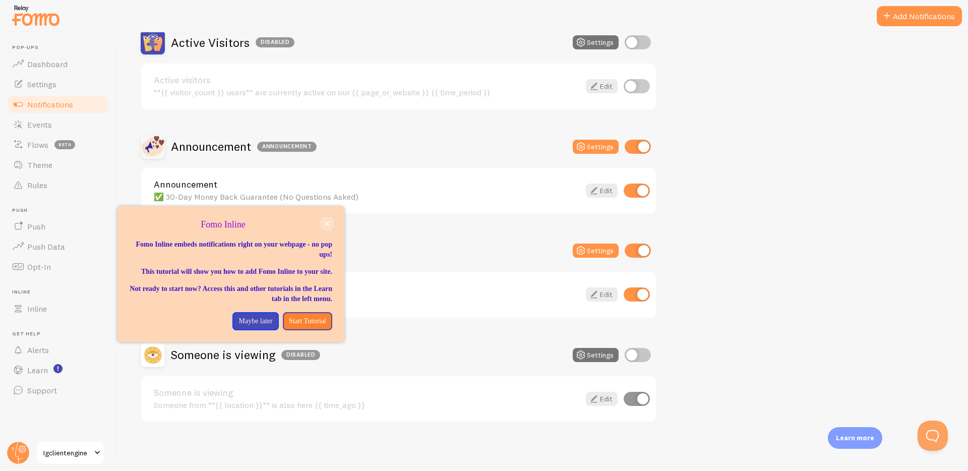
click at [328, 219] on button "close," at bounding box center [327, 223] width 11 height 11
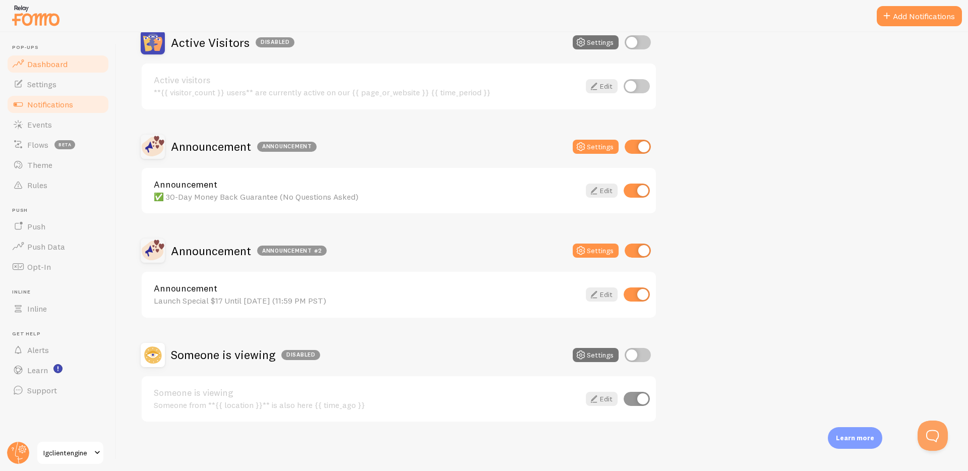
click at [66, 69] on link "Dashboard" at bounding box center [58, 64] width 104 height 20
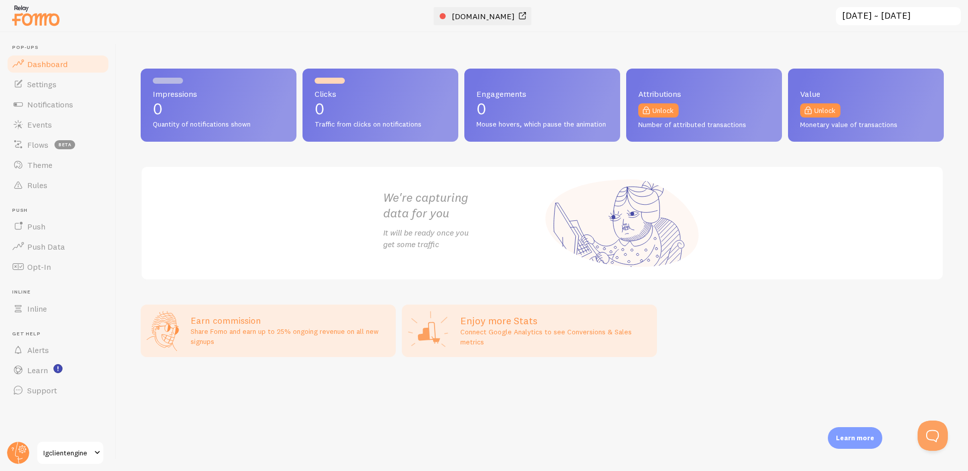
click at [440, 14] on div at bounding box center [443, 16] width 6 height 6
click at [894, 17] on input "[DATE] ~ [DATE]" at bounding box center [898, 16] width 127 height 21
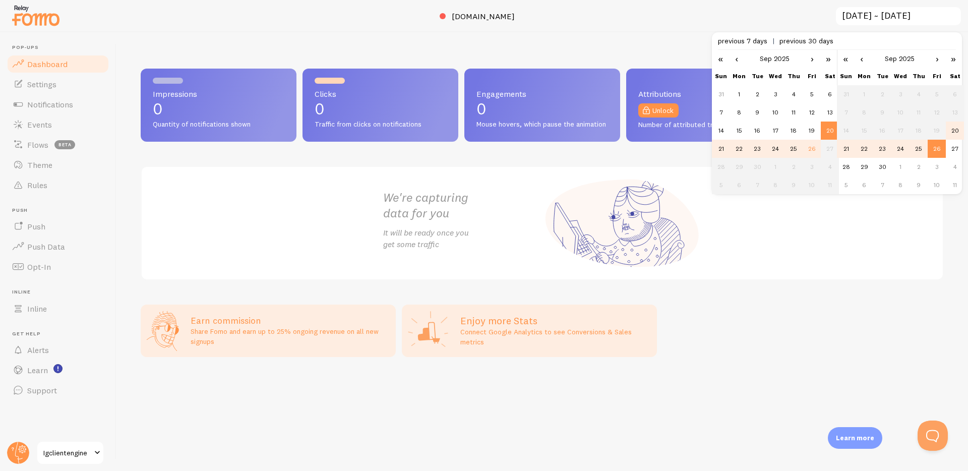
click at [732, 22] on div at bounding box center [484, 16] width 968 height 32
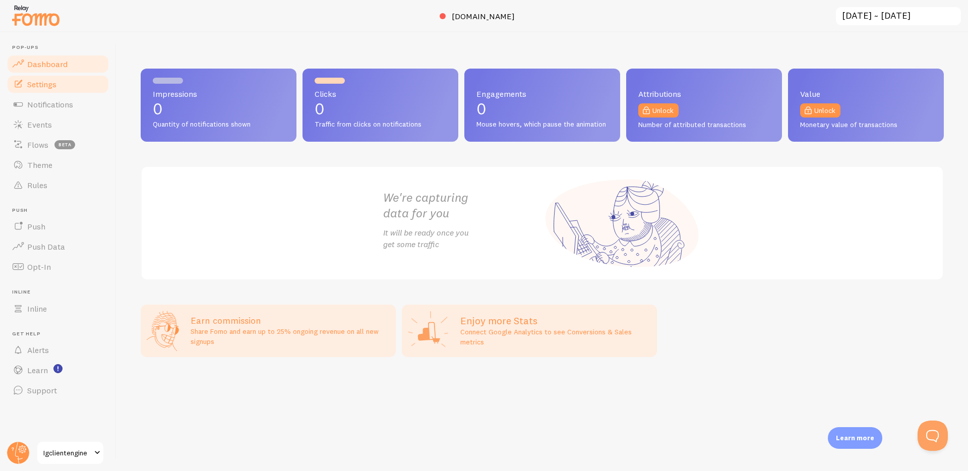
click at [62, 83] on link "Settings" at bounding box center [58, 84] width 104 height 20
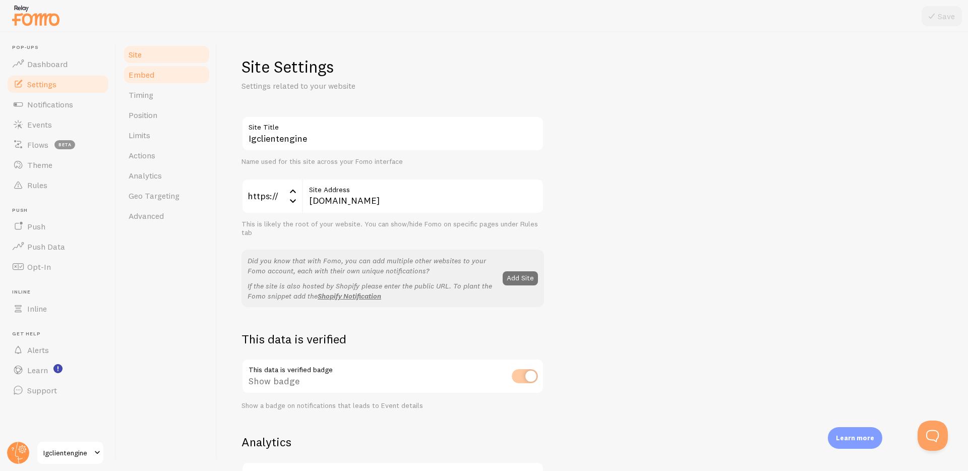
click at [166, 76] on link "Embed" at bounding box center [166, 75] width 88 height 20
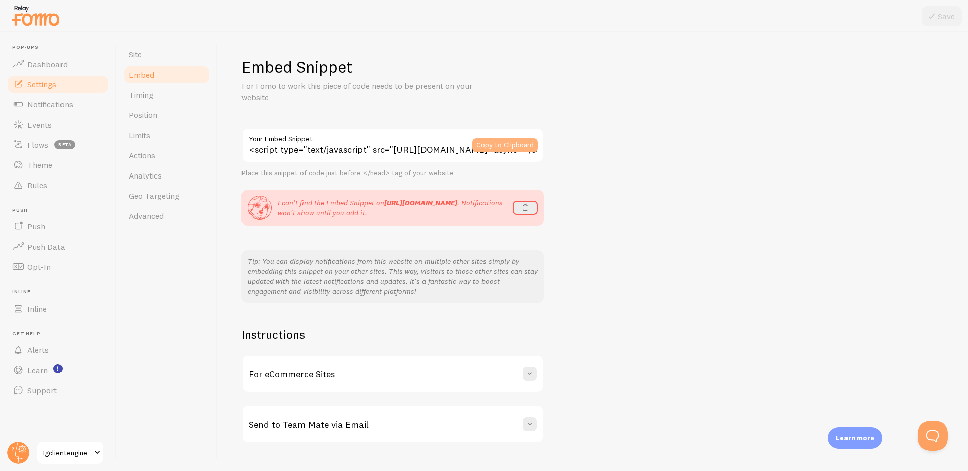
click at [506, 145] on button "Copy to Clipboard" at bounding box center [505, 145] width 66 height 14
click at [528, 205] on button "refresh" at bounding box center [522, 208] width 31 height 14
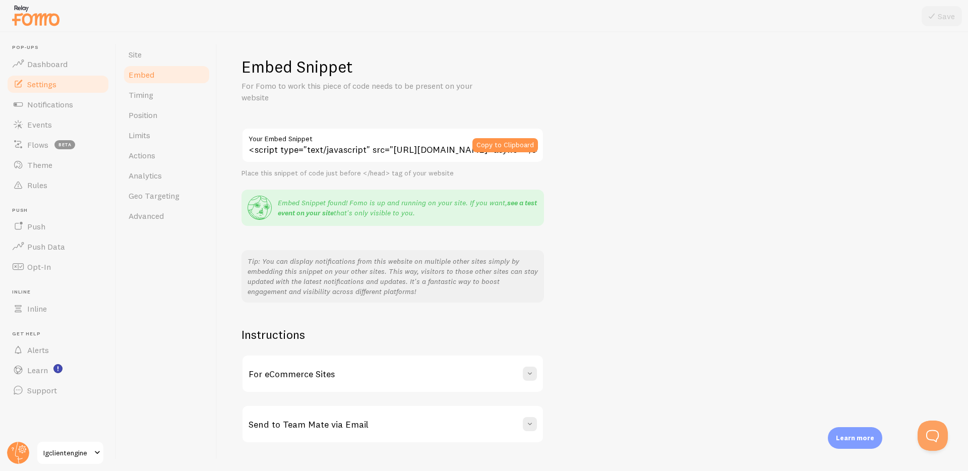
click at [524, 204] on link "see a test event on your site" at bounding box center [407, 207] width 259 height 19
click at [388, 204] on p "Embed Snippet found! Fomo is up and running on your site. If you want, see a te…" at bounding box center [408, 208] width 260 height 20
click at [73, 106] on span "Notifications" at bounding box center [50, 104] width 46 height 10
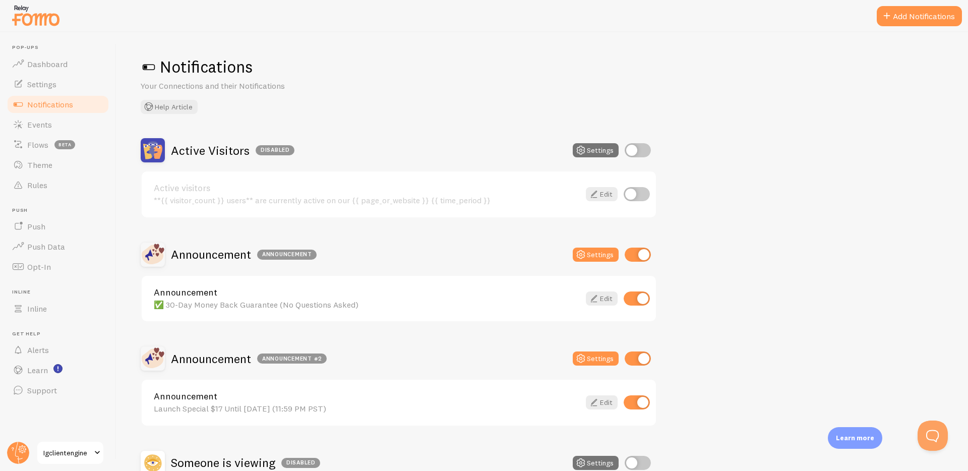
click at [641, 252] on input "checkbox" at bounding box center [638, 255] width 26 height 14
checkbox input "false"
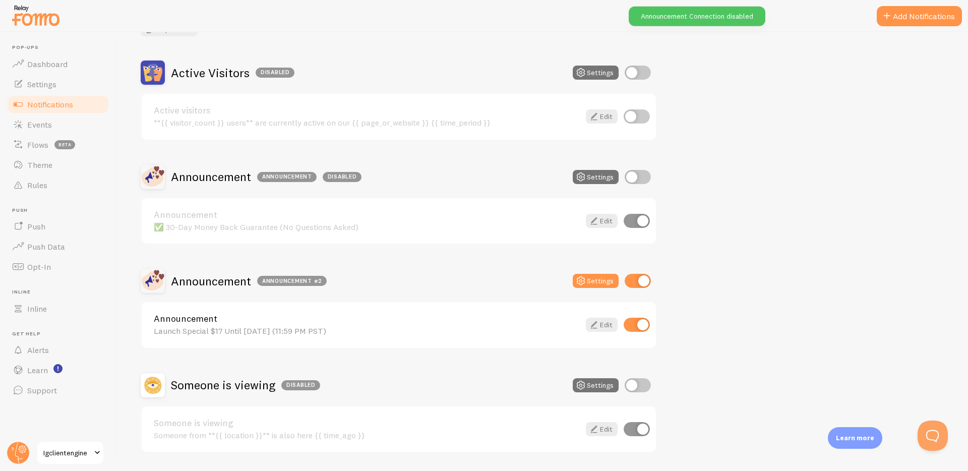
scroll to position [108, 0]
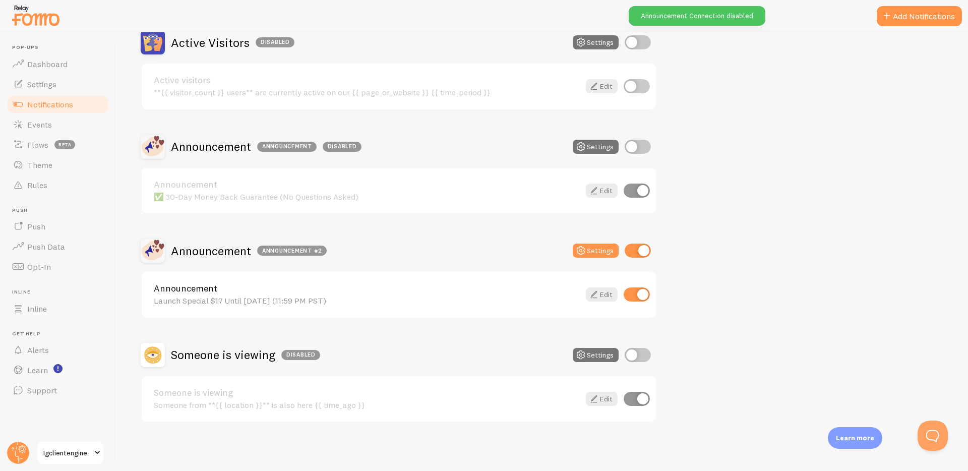
click at [627, 253] on input "checkbox" at bounding box center [638, 250] width 26 height 14
checkbox input "false"
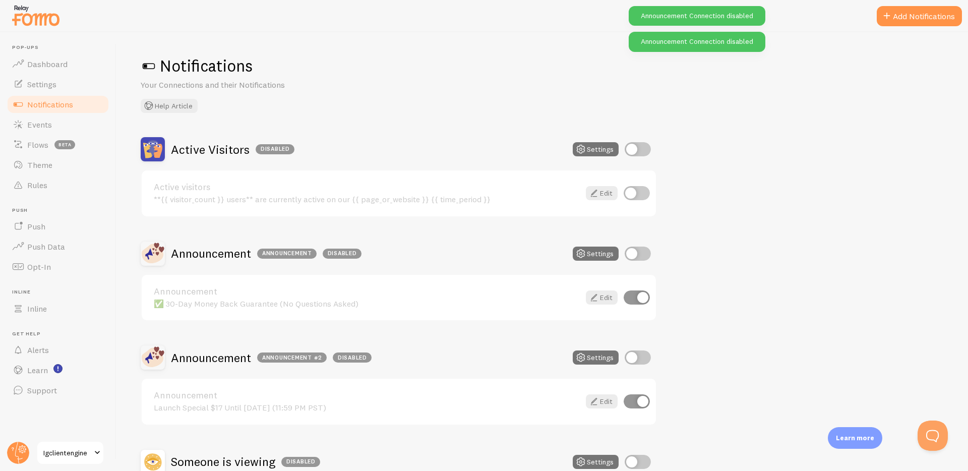
scroll to position [0, 0]
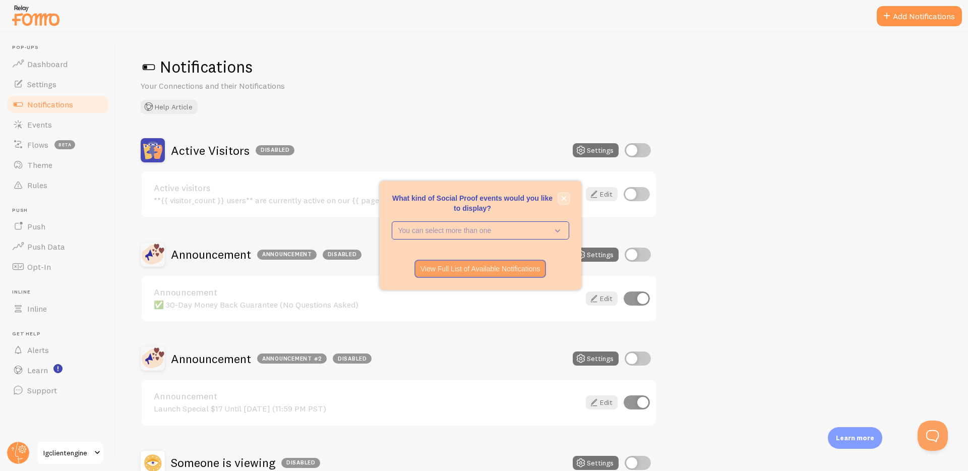
click at [563, 196] on icon "close," at bounding box center [564, 199] width 6 height 6
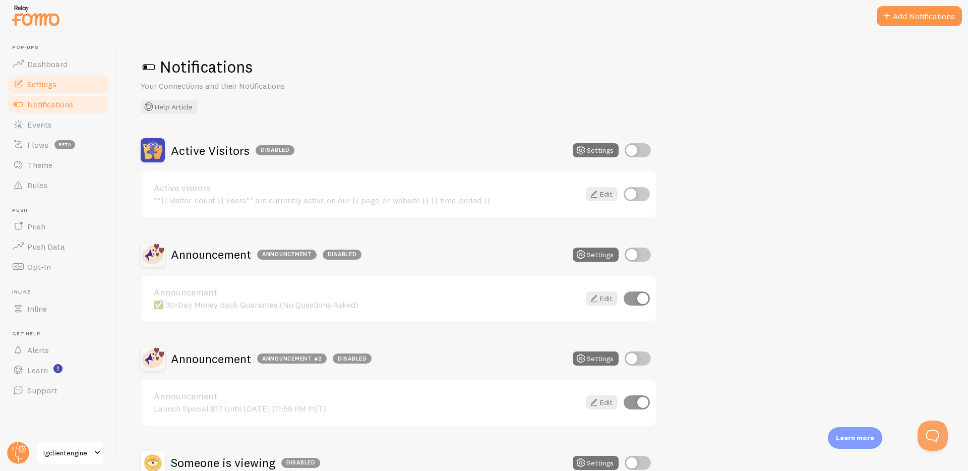
click at [58, 88] on link "Settings" at bounding box center [58, 84] width 104 height 20
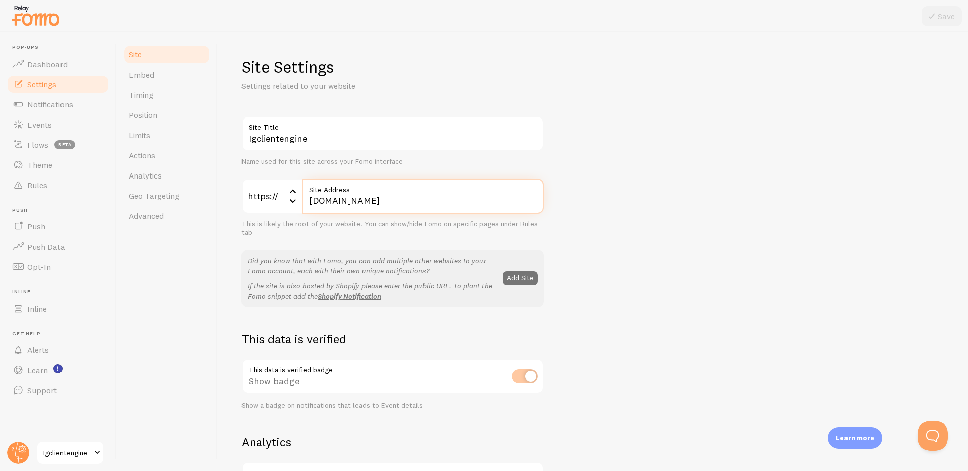
click at [352, 198] on input "[DOMAIN_NAME]" at bounding box center [423, 195] width 242 height 35
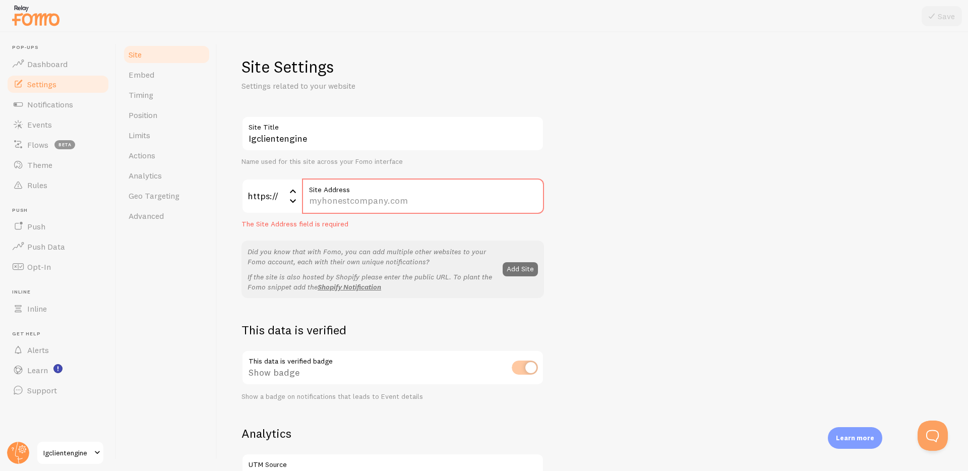
click at [694, 179] on div "Igclientengine Site Title Name used for this site across your Fomo interface ht…" at bounding box center [592, 452] width 702 height 673
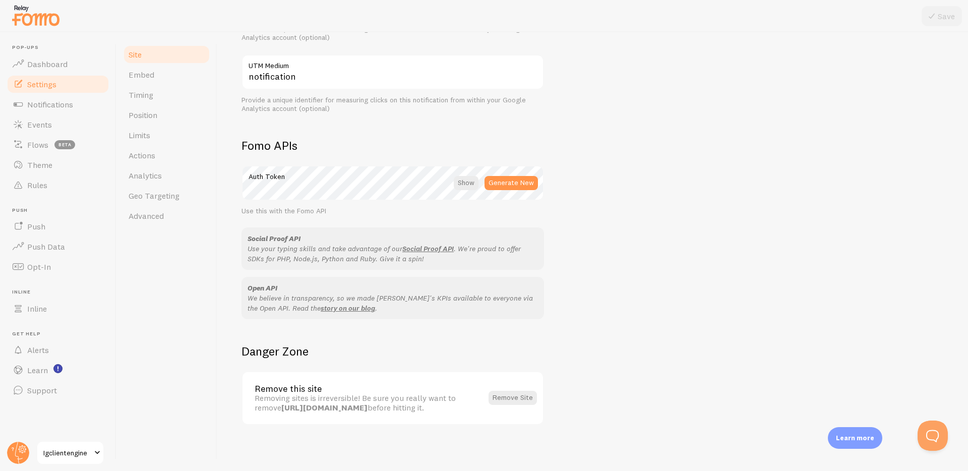
scroll to position [472, 0]
click at [511, 392] on button "Remove Site" at bounding box center [512, 395] width 48 height 14
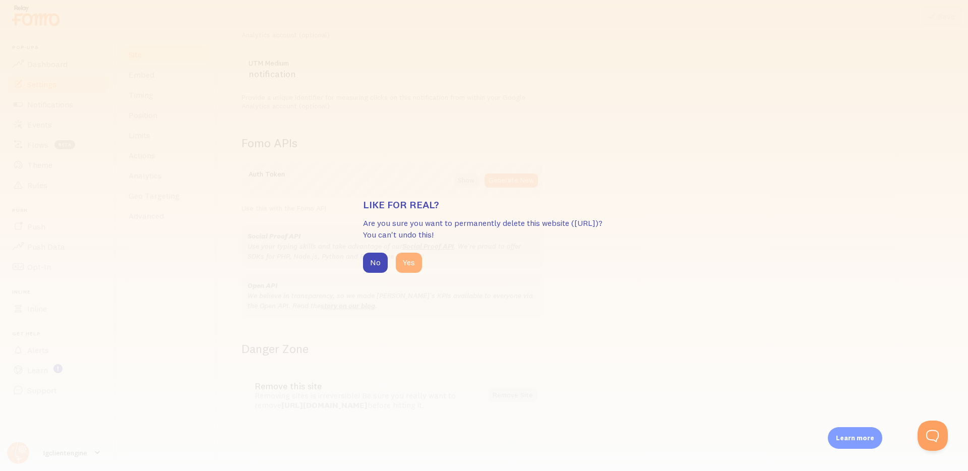
click at [406, 262] on button "Yes" at bounding box center [409, 263] width 26 height 20
